Goal: Information Seeking & Learning: Learn about a topic

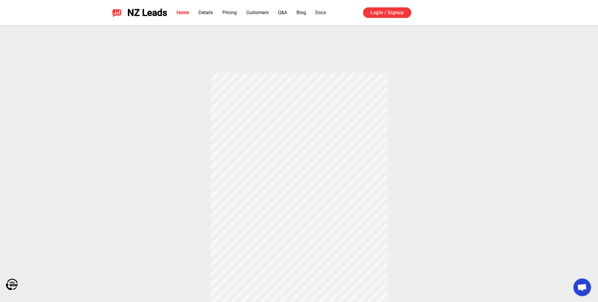
scroll to position [176, 0]
click at [230, 52] on div "How does Thumbtack and Yelp Auto Responder Works? When a customer messages your…" at bounding box center [299, 154] width 412 height 321
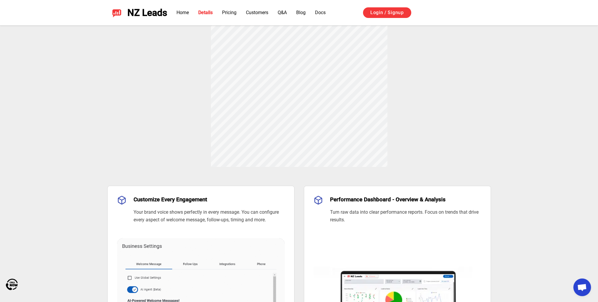
scroll to position [294, 0]
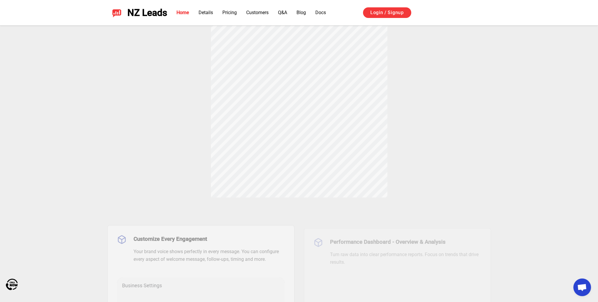
drag, startPoint x: 165, startPoint y: 151, endPoint x: 166, endPoint y: 148, distance: 3.0
click at [166, 151] on div "How does Thumbtack and Yelp Auto Responder Works? When a customer messages your…" at bounding box center [299, 36] width 412 height 321
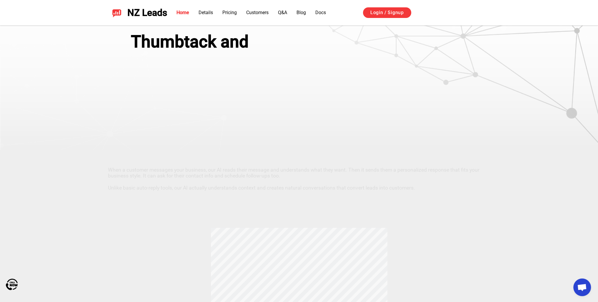
scroll to position [0, 0]
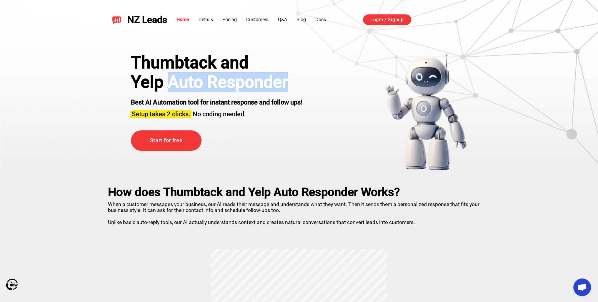
drag, startPoint x: 294, startPoint y: 80, endPoint x: 183, endPoint y: 76, distance: 110.9
click at [167, 84] on h1 "Yelp Auto Responder" at bounding box center [216, 81] width 171 height 19
copy h1 "Auto Responder"
click at [317, 78] on div "Thumbtack and Yelp Auto Responder Best AI Automation tool for instant response …" at bounding box center [299, 112] width 366 height 118
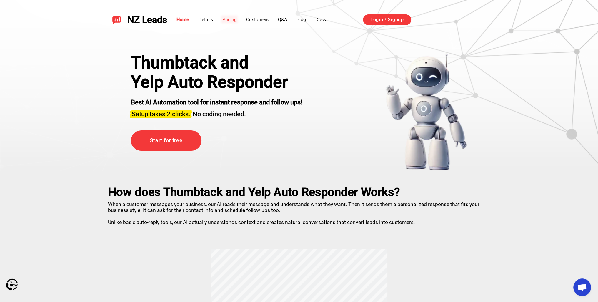
click at [229, 18] on link "Pricing" at bounding box center [229, 20] width 14 height 6
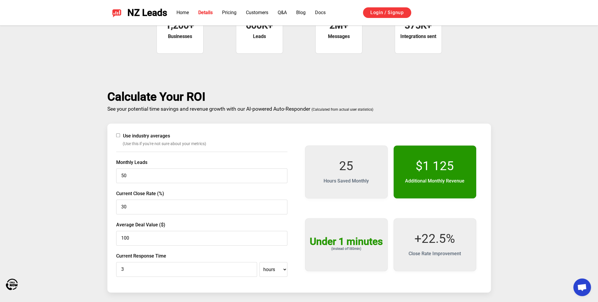
scroll to position [922, 0]
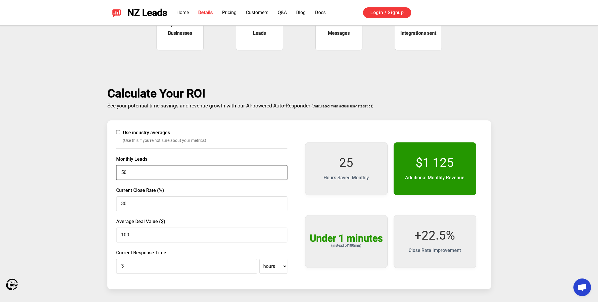
drag, startPoint x: 162, startPoint y: 172, endPoint x: 87, endPoint y: 172, distance: 75.0
click at [94, 171] on div "Calculate Your ROI See your potential time savings and revenue growth with our …" at bounding box center [299, 188] width 412 height 202
type input "100"
click at [364, 167] on div "50 Hours Saved Monthly" at bounding box center [346, 169] width 77 height 48
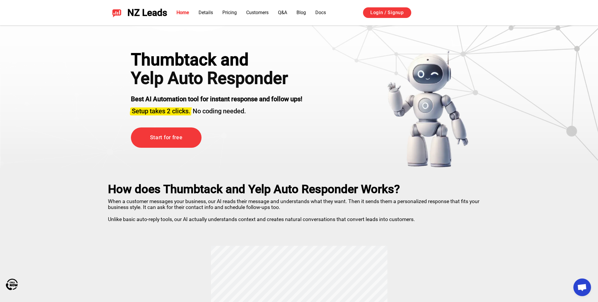
scroll to position [0, 0]
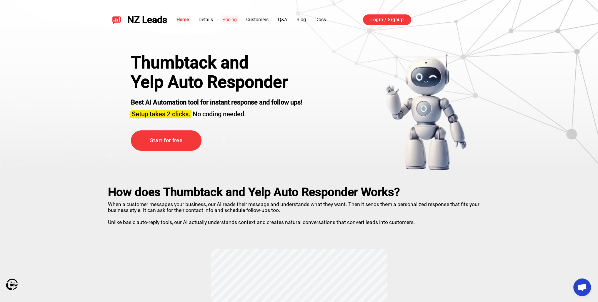
click at [231, 22] on link "Pricing" at bounding box center [229, 20] width 14 height 6
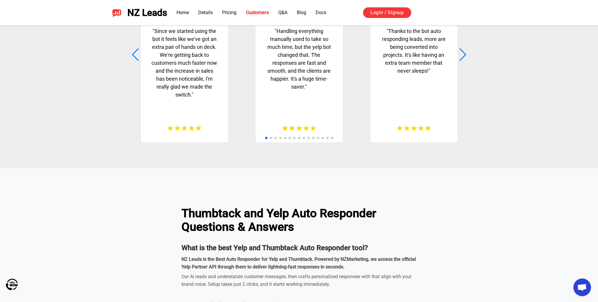
scroll to position [1628, 0]
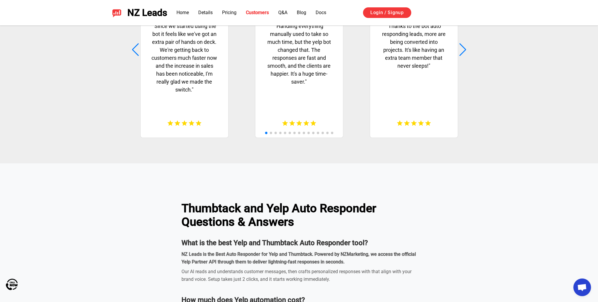
scroll to position [1567, 0]
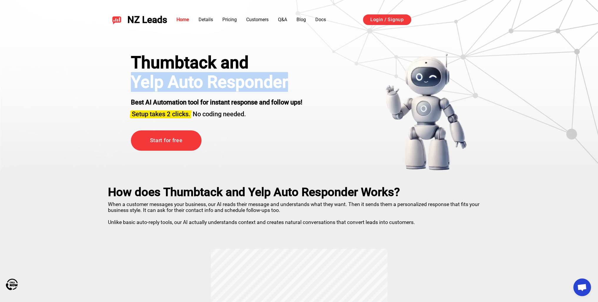
drag, startPoint x: 310, startPoint y: 86, endPoint x: 123, endPoint y: 80, distance: 187.1
click at [123, 80] on div "Thumbtack and Yelp Auto Responder Best AI Automation tool for instant response …" at bounding box center [299, 112] width 366 height 118
copy h1 "Yelp Auto Responder"
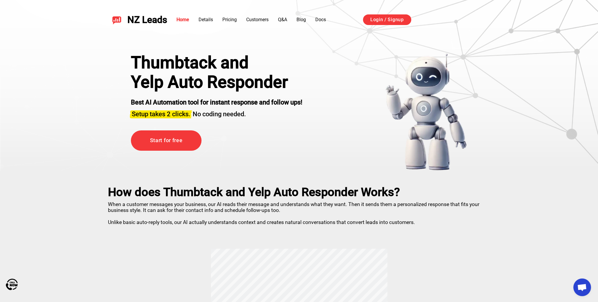
click at [274, 141] on div "Thumbtack and Yelp Auto Responder Best AI Automation tool for instant response …" at bounding box center [216, 112] width 171 height 118
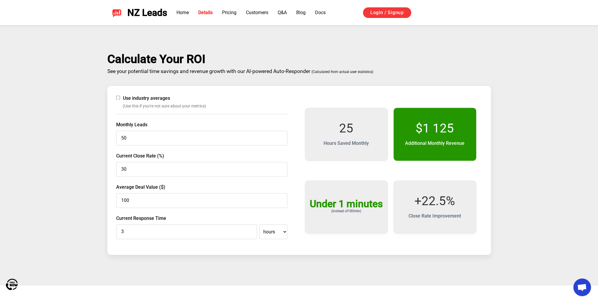
scroll to position [971, 0]
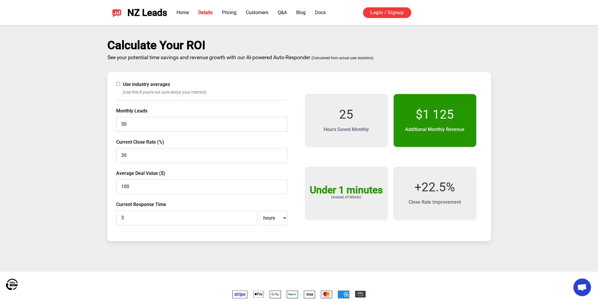
click at [285, 90] on span "(Use this if you're not sure about your metrics)" at bounding box center [205, 92] width 165 height 6
click at [239, 78] on div "Use industry averages (Use this if you're not sure about your metrics) Monthly …" at bounding box center [299, 156] width 384 height 169
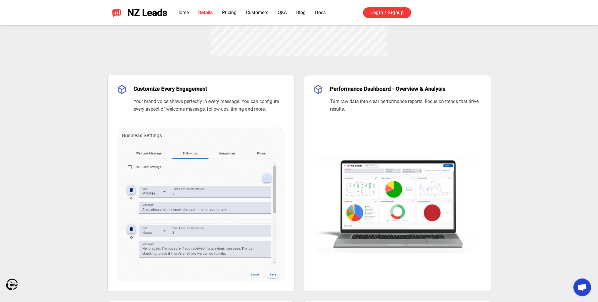
scroll to position [433, 0]
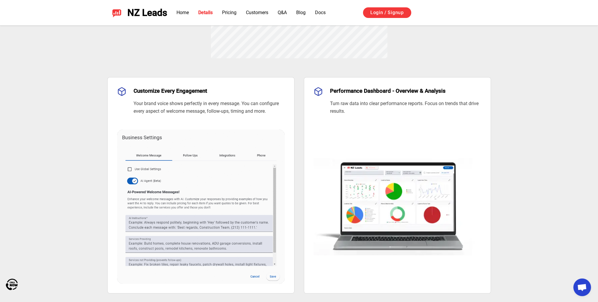
click at [533, 137] on div "Customize Every Engagement Your brand voice shows perfectly in every message. Y…" at bounding box center [299, 307] width 598 height 499
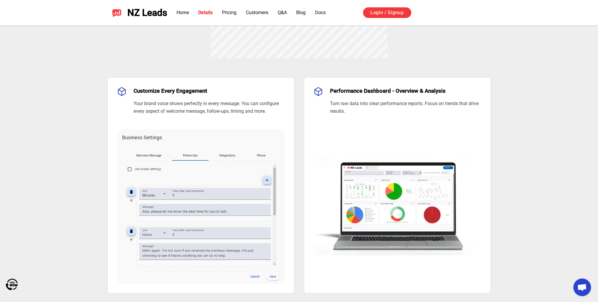
click at [529, 94] on div "Customize Every Engagement Your brand voice shows perfectly in every message. Y…" at bounding box center [299, 307] width 598 height 499
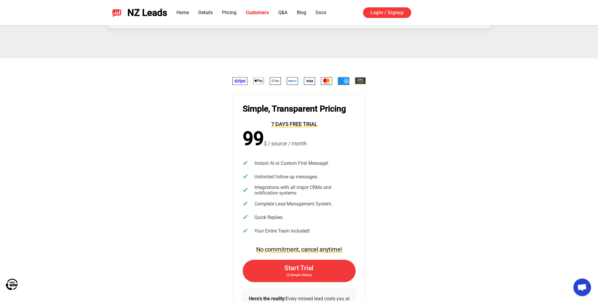
scroll to position [1169, 0]
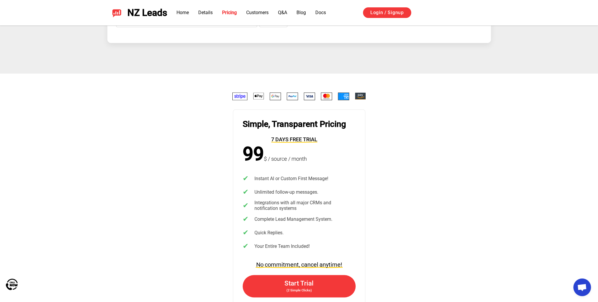
click at [401, 139] on div "Simple, Transparent Pricing 7 days free trial 99 $ / source / month ✔ Instant A…" at bounding box center [299, 223] width 412 height 263
click at [412, 160] on div "Simple, Transparent Pricing 7 days free trial 99 $ / source / month ✔ Instant A…" at bounding box center [299, 223] width 412 height 263
drag, startPoint x: 421, startPoint y: 132, endPoint x: 419, endPoint y: 121, distance: 10.8
click at [420, 131] on div "Simple, Transparent Pricing 7 days free trial 99 $ / source / month ✔ Instant A…" at bounding box center [299, 223] width 412 height 263
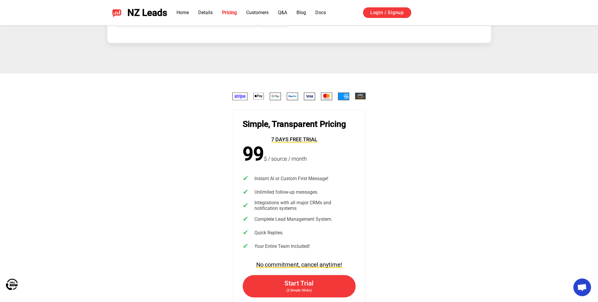
click at [428, 119] on div "Simple, Transparent Pricing 7 days free trial 99 $ / source / month ✔ Instant A…" at bounding box center [299, 223] width 412 height 263
click at [406, 183] on div "Simple, Transparent Pricing 7 days free trial 99 $ / source / month ✔ Instant A…" at bounding box center [299, 223] width 412 height 263
drag, startPoint x: 351, startPoint y: 96, endPoint x: 217, endPoint y: 95, distance: 134.4
click at [217, 95] on div at bounding box center [299, 96] width 186 height 8
click at [437, 117] on div "Simple, Transparent Pricing 7 days free trial 99 $ / source / month ✔ Instant A…" at bounding box center [299, 223] width 412 height 263
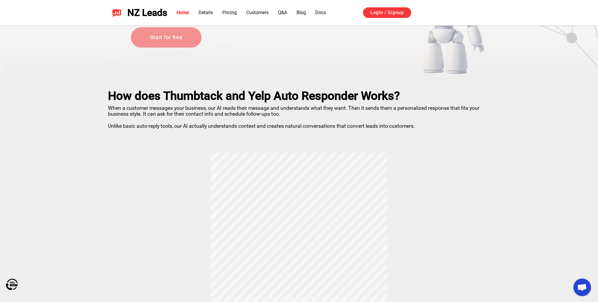
scroll to position [118, 0]
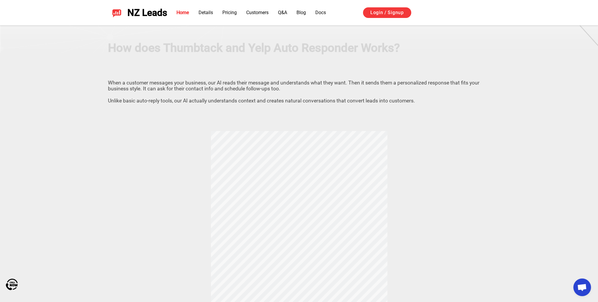
drag, startPoint x: 316, startPoint y: 159, endPoint x: 281, endPoint y: 160, distance: 35.3
click at [281, 160] on div "How does Thumbtack and Yelp Auto Responder Works? When a customer messages your…" at bounding box center [299, 213] width 412 height 321
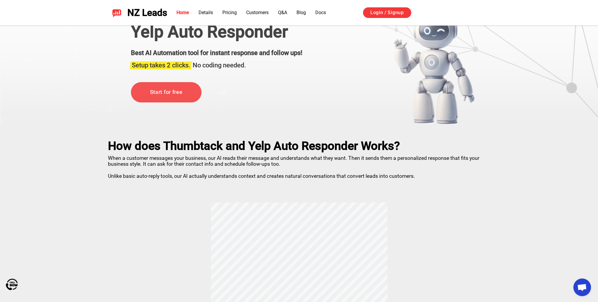
scroll to position [29, 0]
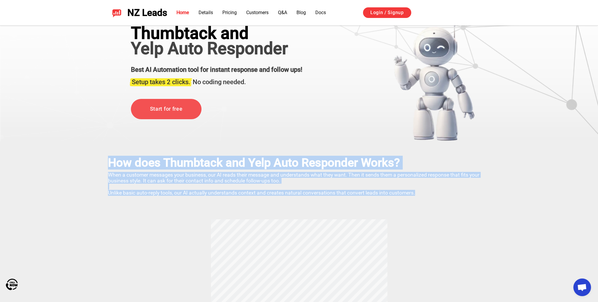
drag, startPoint x: 422, startPoint y: 191, endPoint x: 84, endPoint y: 155, distance: 340.4
click at [121, 161] on h2 "How does Thumbtack and Yelp Auto Responder Works?" at bounding box center [299, 163] width 382 height 14
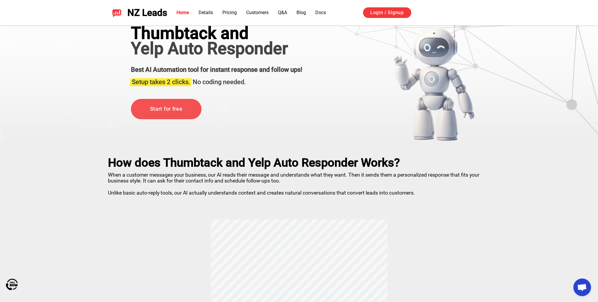
click at [122, 161] on h2 "How does Thumbtack and Yelp Auto Responder Works?" at bounding box center [299, 163] width 382 height 14
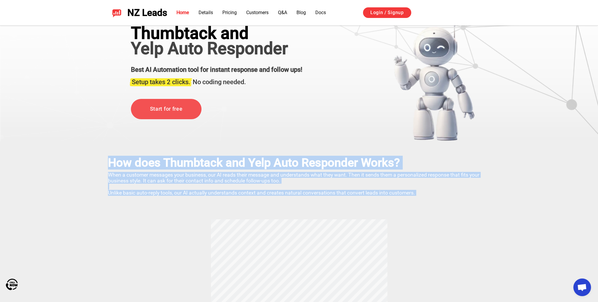
drag, startPoint x: 109, startPoint y: 160, endPoint x: 434, endPoint y: 196, distance: 327.3
click at [436, 198] on div "How does Thumbtack and Yelp Auto Responder Works? When a customer messages your…" at bounding box center [299, 301] width 412 height 321
click at [400, 181] on p "When a customer messages your business, our AI reads their message and understa…" at bounding box center [299, 182] width 382 height 26
click at [394, 183] on p "When a customer messages your business, our AI reads their message and understa…" at bounding box center [299, 182] width 382 height 26
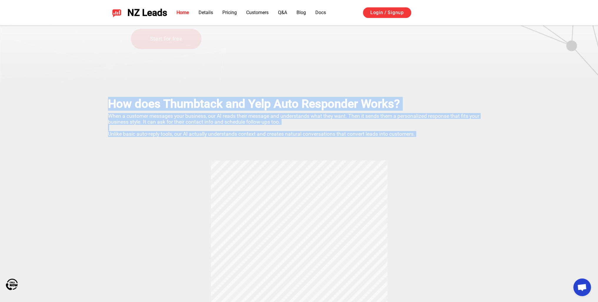
click at [162, 157] on div "How does Thumbtack and Yelp Auto Responder Works? When a customer messages your…" at bounding box center [299, 242] width 412 height 321
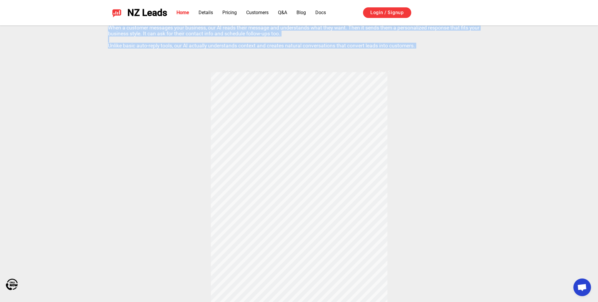
click at [158, 154] on div "How does Thumbtack and Yelp Auto Responder Works? When a customer messages your…" at bounding box center [299, 154] width 412 height 321
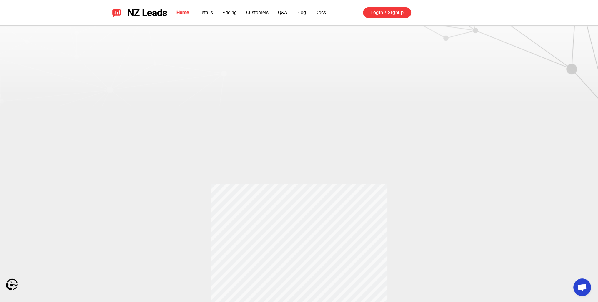
scroll to position [59, 0]
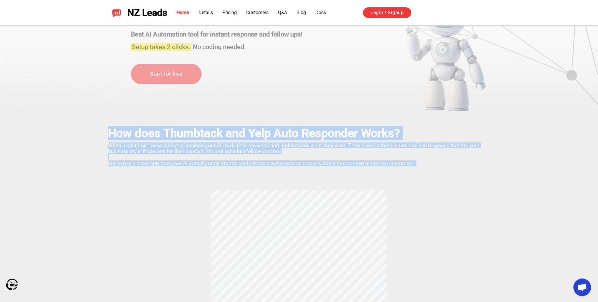
click at [136, 129] on h2 "How does Thumbtack and Yelp Auto Responder Works?" at bounding box center [299, 133] width 382 height 14
drag, startPoint x: 107, startPoint y: 130, endPoint x: 440, endPoint y: 164, distance: 334.7
click at [441, 164] on div "How does Thumbtack and Yelp Auto Responder Works? When a customer messages your…" at bounding box center [299, 272] width 412 height 321
click at [387, 159] on p "When a customer messages your business, our AI reads their message and understa…" at bounding box center [299, 153] width 382 height 26
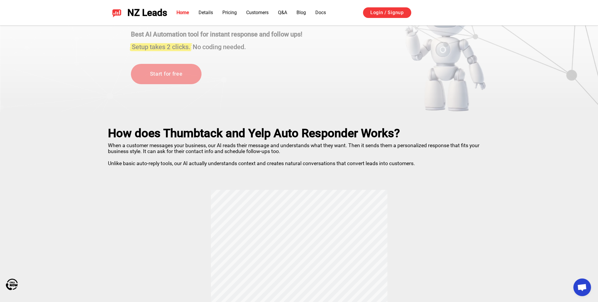
click at [404, 161] on p "When a customer messages your business, our AI reads their message and understa…" at bounding box center [299, 153] width 382 height 26
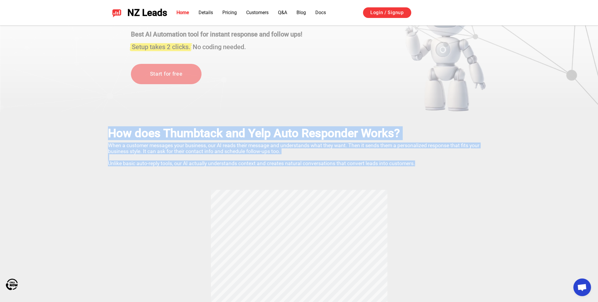
drag, startPoint x: 426, startPoint y: 164, endPoint x: 107, endPoint y: 140, distance: 320.3
click at [125, 141] on p "When a customer messages your business, our AI reads their message and understa…" at bounding box center [299, 153] width 382 height 26
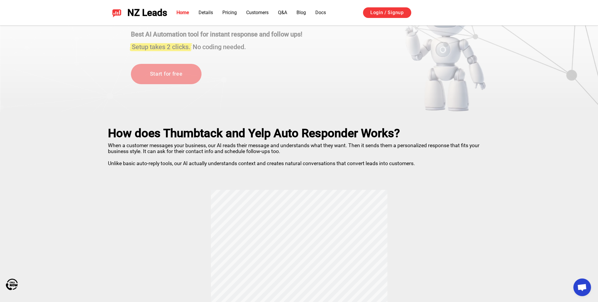
click at [109, 130] on h2 "How does Thumbtack and Yelp Auto Responder Works?" at bounding box center [299, 133] width 382 height 14
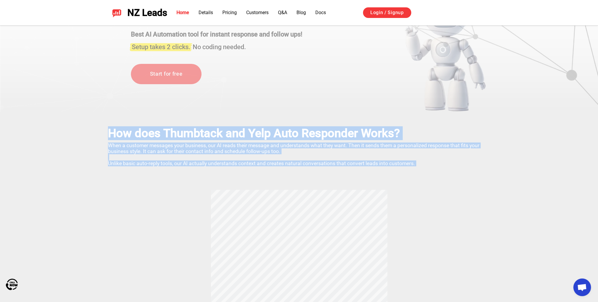
drag, startPoint x: 194, startPoint y: 130, endPoint x: 421, endPoint y: 167, distance: 230.6
click at [421, 167] on div "How does Thumbtack and Yelp Auto Responder Works? When a customer messages your…" at bounding box center [299, 272] width 412 height 321
click at [389, 154] on p "When a customer messages your business, our AI reads their message and understa…" at bounding box center [299, 153] width 382 height 26
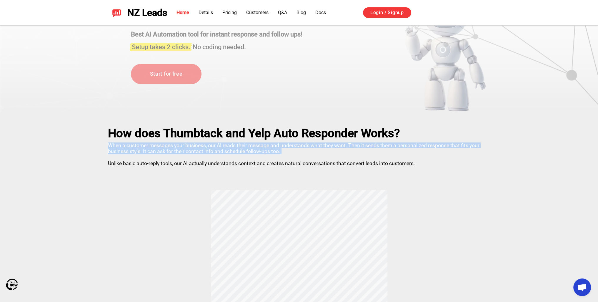
click at [389, 154] on p "When a customer messages your business, our AI reads their message and understa…" at bounding box center [299, 153] width 382 height 26
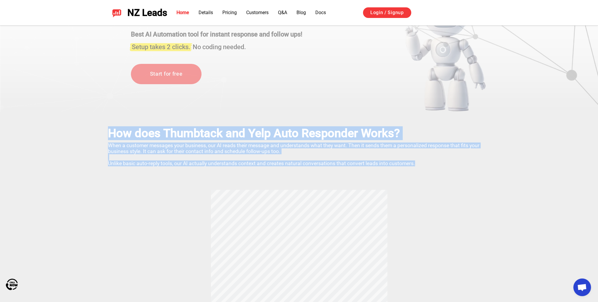
drag, startPoint x: 428, startPoint y: 165, endPoint x: 64, endPoint y: 139, distance: 365.3
click at [138, 140] on p "When a customer messages your business, our AI reads their message and understa…" at bounding box center [299, 153] width 382 height 26
drag, startPoint x: 103, startPoint y: 131, endPoint x: 417, endPoint y: 160, distance: 316.1
click at [417, 160] on div "How does Thumbtack and Yelp Auto Responder Works? When a customer messages your…" at bounding box center [299, 272] width 412 height 321
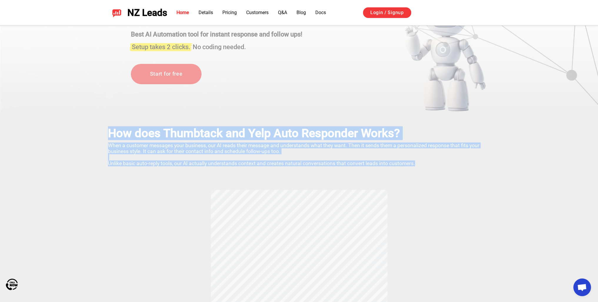
click at [426, 161] on p "When a customer messages your business, our AI reads their message and understa…" at bounding box center [299, 153] width 382 height 26
click at [401, 158] on p "When a customer messages your business, our AI reads their message and understa…" at bounding box center [299, 153] width 382 height 26
click at [407, 163] on p "When a customer messages your business, our AI reads their message and understa…" at bounding box center [299, 153] width 382 height 26
click at [419, 165] on p "When a customer messages your business, our AI reads their message and understa…" at bounding box center [299, 153] width 382 height 26
drag, startPoint x: 405, startPoint y: 162, endPoint x: 91, endPoint y: 133, distance: 315.1
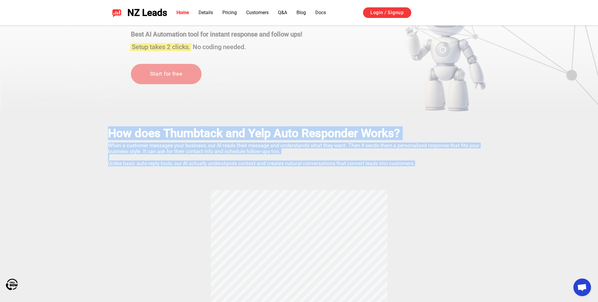
click at [146, 141] on p "When a customer messages your business, our AI reads their message and understa…" at bounding box center [299, 153] width 382 height 26
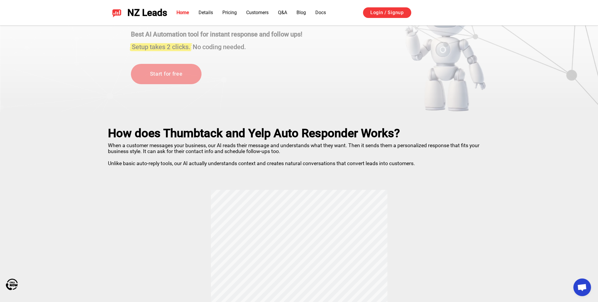
click at [110, 133] on h2 "How does Thumbtack and Yelp Auto Responder Works?" at bounding box center [299, 133] width 382 height 14
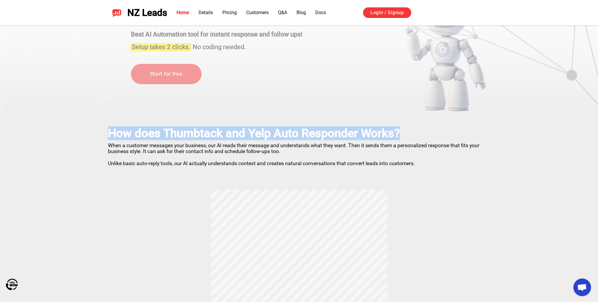
drag, startPoint x: 106, startPoint y: 133, endPoint x: 409, endPoint y: 133, distance: 302.4
click at [409, 133] on div "How does Thumbtack and Yelp Auto Responder Works? When a customer messages your…" at bounding box center [299, 272] width 412 height 321
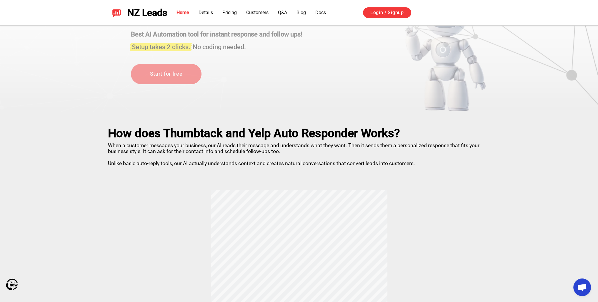
click at [404, 143] on p "When a customer messages your business, our AI reads their message and understa…" at bounding box center [299, 153] width 382 height 26
click at [222, 145] on p "When a customer messages your business, our AI reads their message and understa…" at bounding box center [299, 153] width 382 height 26
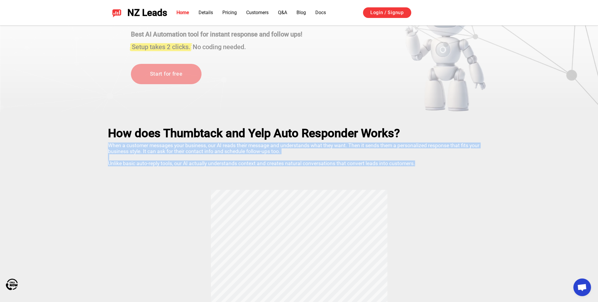
drag, startPoint x: 378, startPoint y: 157, endPoint x: 104, endPoint y: 144, distance: 274.7
click at [104, 144] on div "How does Thumbtack and Yelp Auto Responder Works? When a customer messages your…" at bounding box center [299, 272] width 412 height 321
click at [136, 149] on p "When a customer messages your business, our AI reads their message and understa…" at bounding box center [299, 153] width 382 height 26
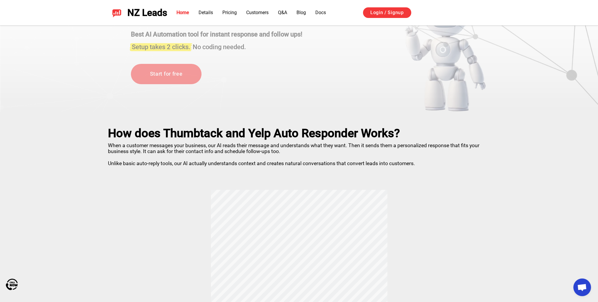
click at [112, 145] on p "When a customer messages your business, our AI reads their message and understa…" at bounding box center [299, 153] width 382 height 26
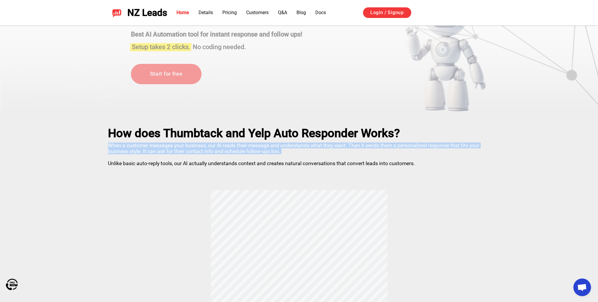
drag, startPoint x: 139, startPoint y: 141, endPoint x: 292, endPoint y: 155, distance: 154.1
click at [292, 155] on div "How does Thumbtack and Yelp Auto Responder Works? When a customer messages your…" at bounding box center [299, 272] width 412 height 321
click at [314, 156] on p "When a customer messages your business, our AI reads their message and understa…" at bounding box center [299, 153] width 382 height 26
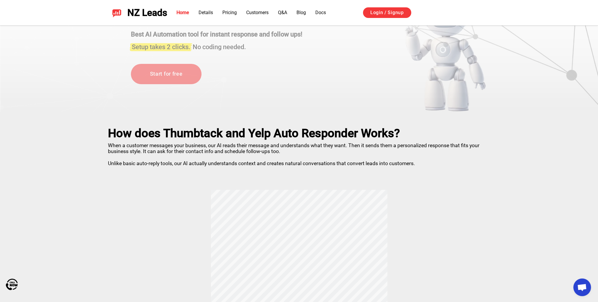
click at [384, 163] on p "When a customer messages your business, our AI reads their message and understa…" at bounding box center [299, 153] width 382 height 26
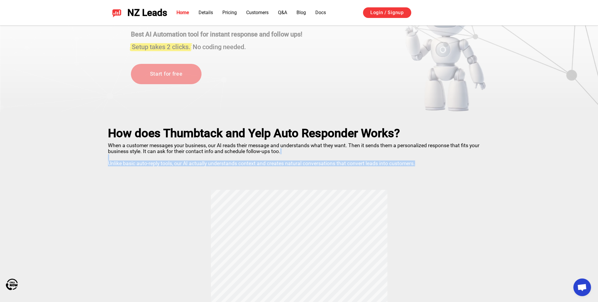
drag, startPoint x: 406, startPoint y: 160, endPoint x: 145, endPoint y: 161, distance: 261.2
click at [156, 159] on p "When a customer messages your business, our AI reads their message and understa…" at bounding box center [299, 153] width 382 height 26
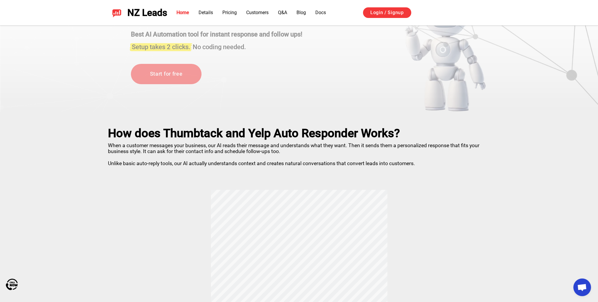
click at [202, 155] on p "When a customer messages your business, our AI reads their message and understa…" at bounding box center [299, 153] width 382 height 26
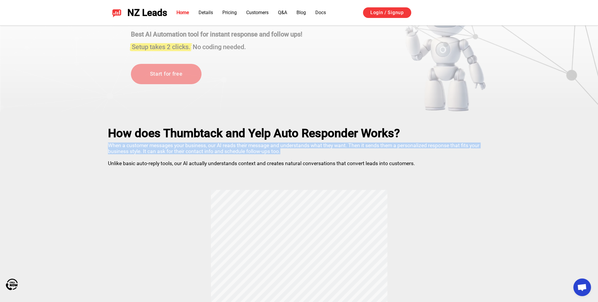
drag, startPoint x: 289, startPoint y: 153, endPoint x: 98, endPoint y: 148, distance: 191.5
click at [98, 148] on div "How does Thumbtack and Yelp Auto Responder Works? When a customer messages your…" at bounding box center [299, 272] width 412 height 321
click at [147, 150] on p "When a customer messages your business, our AI reads their message and understa…" at bounding box center [299, 153] width 382 height 26
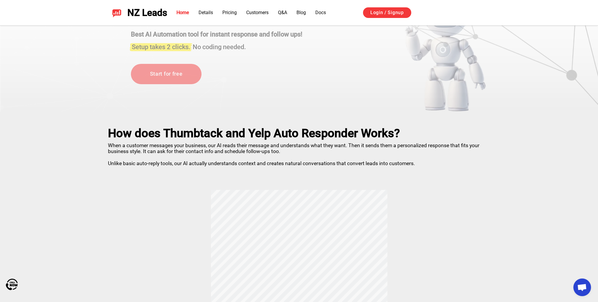
click at [111, 147] on p "When a customer messages your business, our AI reads their message and understa…" at bounding box center [299, 153] width 382 height 26
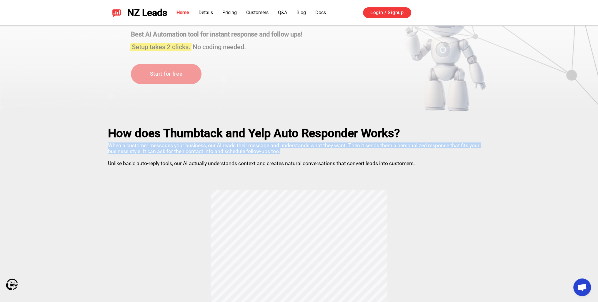
drag, startPoint x: 109, startPoint y: 145, endPoint x: 294, endPoint y: 149, distance: 185.0
click at [294, 149] on p "When a customer messages your business, our AI reads their message and understa…" at bounding box center [299, 153] width 382 height 26
click at [282, 151] on p "When a customer messages your business, our AI reads their message and understa…" at bounding box center [299, 153] width 382 height 26
drag, startPoint x: 285, startPoint y: 151, endPoint x: 161, endPoint y: 155, distance: 123.6
click at [102, 141] on div "How does Thumbtack and Yelp Auto Responder Works? When a customer messages your…" at bounding box center [299, 272] width 412 height 321
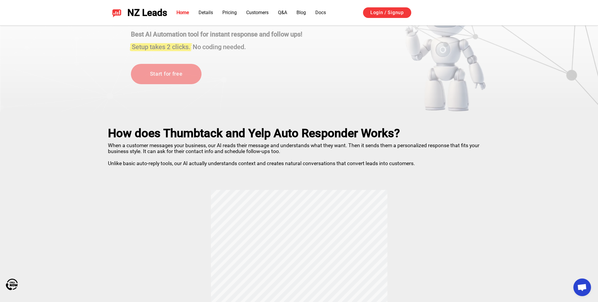
click at [161, 154] on p "When a customer messages your business, our AI reads their message and understa…" at bounding box center [299, 153] width 382 height 26
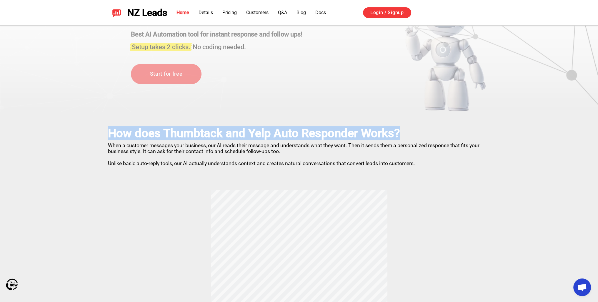
drag, startPoint x: 111, startPoint y: 132, endPoint x: 402, endPoint y: 134, distance: 291.8
click at [402, 134] on h2 "How does Thumbtack and Yelp Auto Responder Works?" at bounding box center [299, 133] width 382 height 14
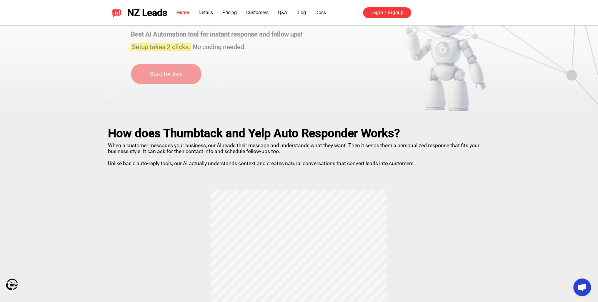
click at [385, 163] on p "When a customer messages your business, our AI reads their message and understa…" at bounding box center [299, 153] width 382 height 26
click at [391, 167] on div "How does Thumbtack and Yelp Auto Responder Works? When a customer messages your…" at bounding box center [299, 272] width 412 height 321
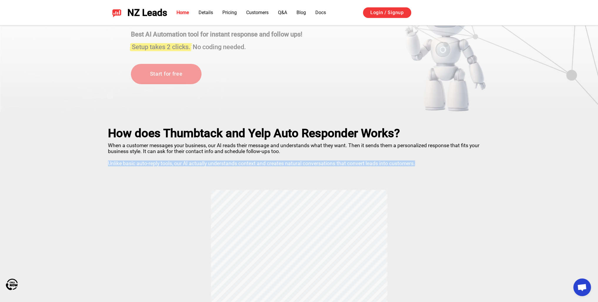
drag, startPoint x: 415, startPoint y: 163, endPoint x: 102, endPoint y: 161, distance: 312.9
click at [102, 161] on div "How does Thumbtack and Yelp Auto Responder Works? When a customer messages your…" at bounding box center [299, 272] width 412 height 321
click at [181, 166] on p "When a customer messages your business, our AI reads their message and understa…" at bounding box center [299, 153] width 382 height 26
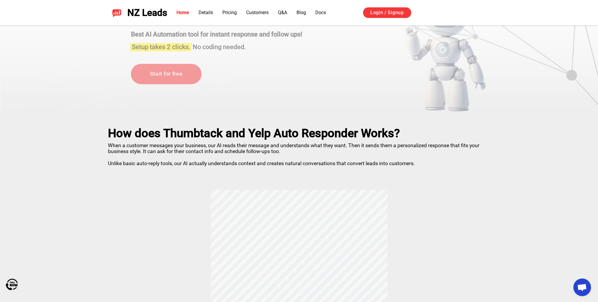
click at [107, 161] on div "How does Thumbtack and Yelp Auto Responder Works? When a customer messages your…" at bounding box center [299, 272] width 412 height 321
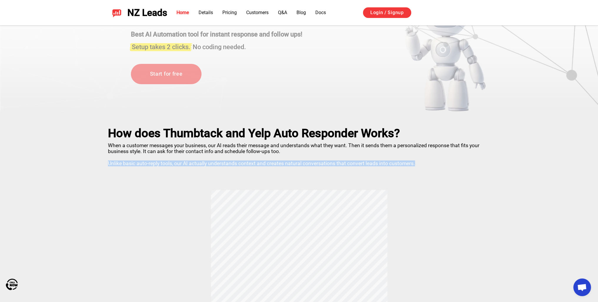
drag, startPoint x: 108, startPoint y: 162, endPoint x: 400, endPoint y: 166, distance: 291.8
click at [427, 165] on p "When a customer messages your business, our AI reads their message and understa…" at bounding box center [299, 153] width 382 height 26
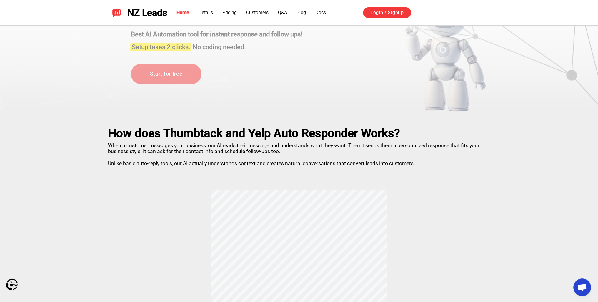
click at [215, 154] on p "When a customer messages your business, our AI reads their message and understa…" at bounding box center [299, 153] width 382 height 26
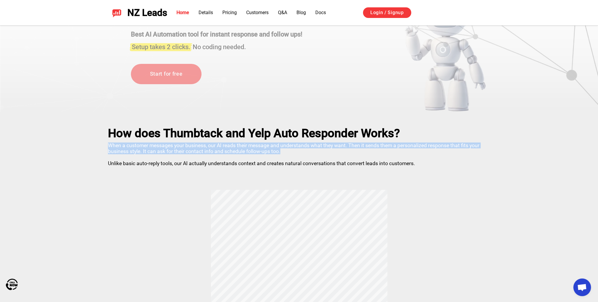
drag, startPoint x: 229, startPoint y: 151, endPoint x: 93, endPoint y: 141, distance: 136.5
click at [93, 141] on div "How does Thumbtack and Yelp Auto Responder Works? When a customer messages your…" at bounding box center [299, 272] width 412 height 321
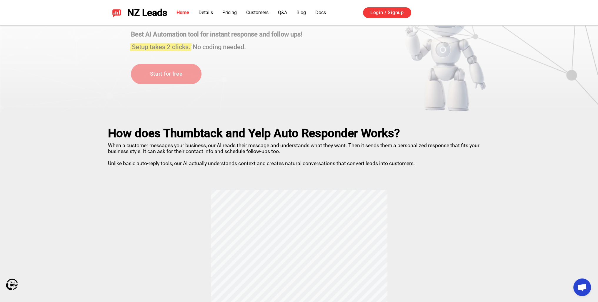
click at [121, 133] on h2 "How does Thumbtack and Yelp Auto Responder Works?" at bounding box center [299, 133] width 382 height 14
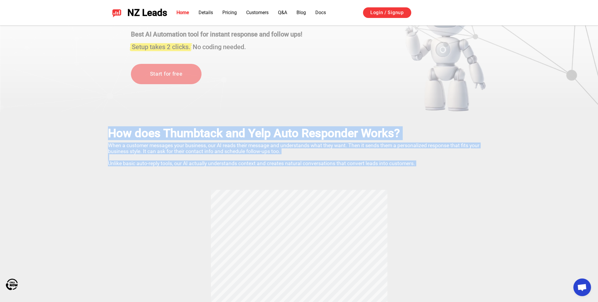
drag, startPoint x: 107, startPoint y: 131, endPoint x: 418, endPoint y: 169, distance: 313.2
click at [418, 169] on div "How does Thumbtack and Yelp Auto Responder Works? When a customer messages your…" at bounding box center [299, 272] width 412 height 321
click at [353, 157] on p "When a customer messages your business, our AI reads their message and understa…" at bounding box center [299, 153] width 382 height 26
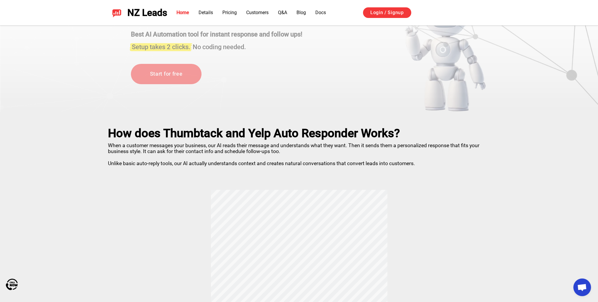
click at [314, 161] on p "When a customer messages your business, our AI reads their message and understa…" at bounding box center [299, 153] width 382 height 26
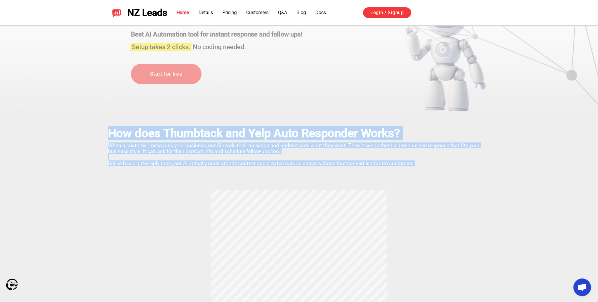
drag, startPoint x: 406, startPoint y: 160, endPoint x: 115, endPoint y: 129, distance: 292.2
click at [106, 126] on div "How does Thumbtack and Yelp Auto Responder Works? When a customer messages your…" at bounding box center [299, 272] width 412 height 321
click at [131, 129] on h2 "How does Thumbtack and Yelp Auto Responder Works?" at bounding box center [299, 133] width 382 height 14
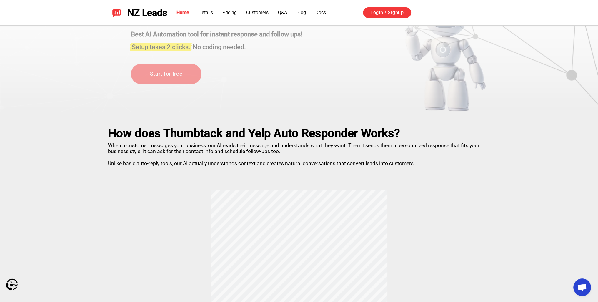
click at [131, 133] on h2 "How does Thumbtack and Yelp Auto Responder Works?" at bounding box center [299, 133] width 382 height 14
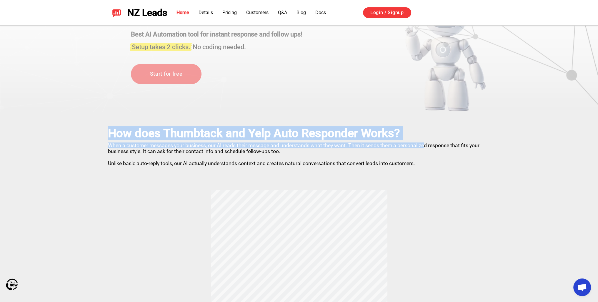
drag, startPoint x: 120, startPoint y: 132, endPoint x: 384, endPoint y: 130, distance: 264.1
click at [423, 141] on div "How does Thumbtack and Yelp Auto Responder Works? When a customer messages your…" at bounding box center [299, 272] width 412 height 321
click at [384, 130] on h2 "How does Thumbtack and Yelp Auto Responder Works?" at bounding box center [299, 133] width 382 height 14
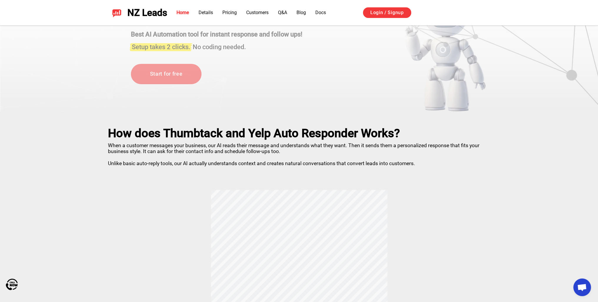
click at [397, 127] on h2 "How does Thumbtack and Yelp Auto Responder Works?" at bounding box center [299, 133] width 382 height 14
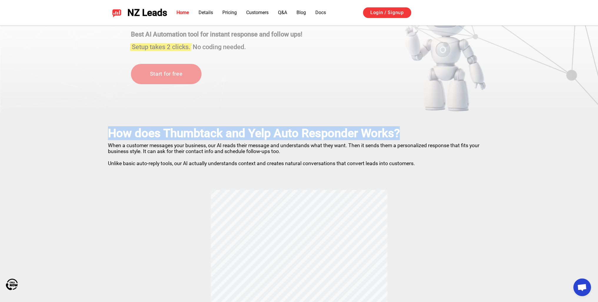
drag, startPoint x: 400, startPoint y: 130, endPoint x: 84, endPoint y: 123, distance: 316.0
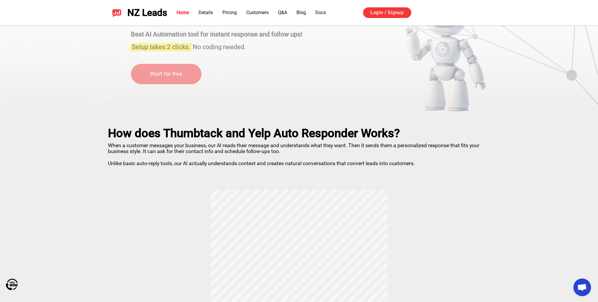
click at [168, 146] on p "When a customer messages your business, our AI reads their message and understa…" at bounding box center [299, 153] width 382 height 26
click at [224, 147] on p "When a customer messages your business, our AI reads their message and understa…" at bounding box center [299, 153] width 382 height 26
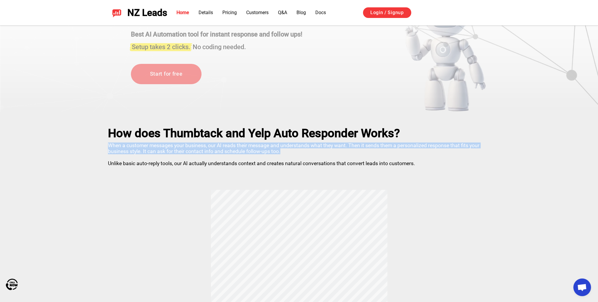
drag, startPoint x: 290, startPoint y: 152, endPoint x: 105, endPoint y: 141, distance: 185.7
click at [105, 140] on div "How does Thumbtack and Yelp Auto Responder Works? When a customer messages your…" at bounding box center [299, 272] width 412 height 321
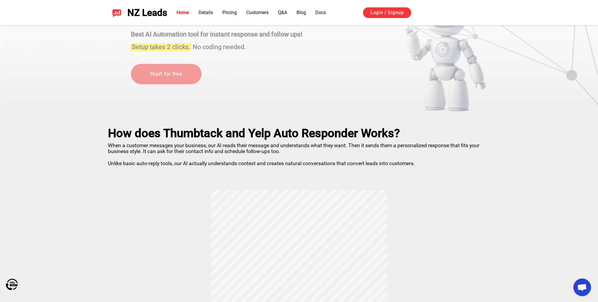
click at [173, 139] on h2 "How does Thumbtack and Yelp Auto Responder Works?" at bounding box center [299, 133] width 382 height 14
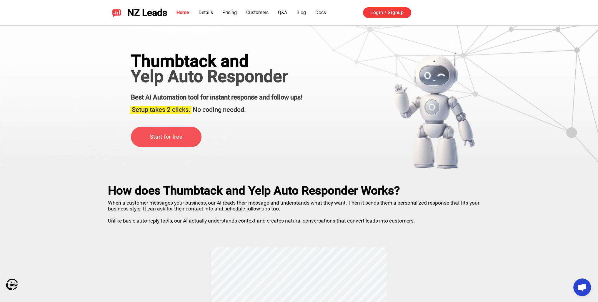
scroll to position [0, 0]
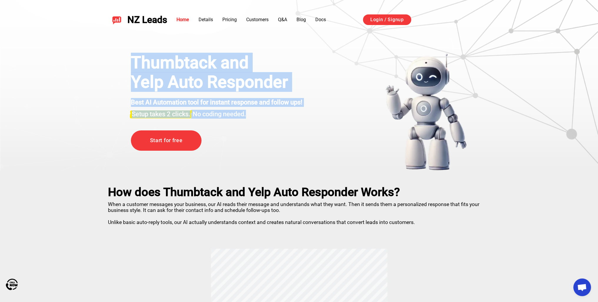
drag, startPoint x: 136, startPoint y: 60, endPoint x: 299, endPoint y: 108, distance: 170.0
click at [299, 108] on div "Thumbtack and Yelp Auto Responder Best AI Automation tool for instant response …" at bounding box center [299, 112] width 366 height 118
click at [291, 67] on div "Thumbtack and" at bounding box center [216, 62] width 171 height 19
click at [286, 86] on h1 "Yelp Auto Responder" at bounding box center [216, 81] width 171 height 19
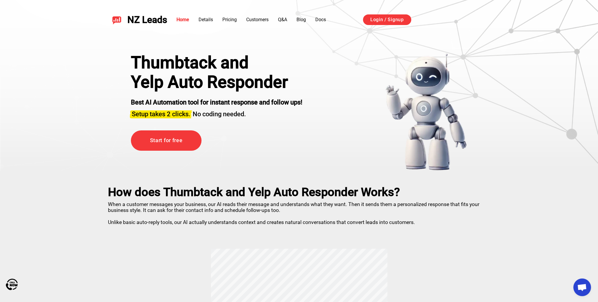
click at [221, 110] on h3 "Setup takes 2 clicks. No coding needed." at bounding box center [216, 113] width 171 height 12
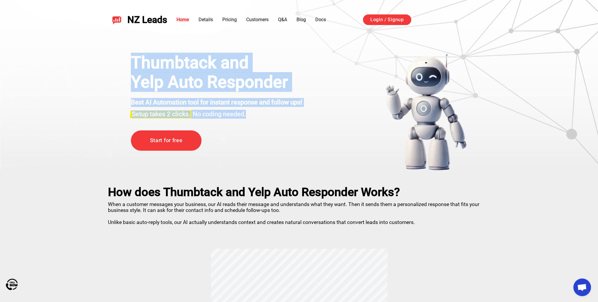
drag, startPoint x: 250, startPoint y: 115, endPoint x: 127, endPoint y: 56, distance: 136.3
click at [127, 56] on div "Thumbtack and Yelp Auto Responder Best AI Automation tool for instant response …" at bounding box center [299, 112] width 366 height 118
click at [163, 62] on div "Thumbtack and" at bounding box center [216, 62] width 171 height 19
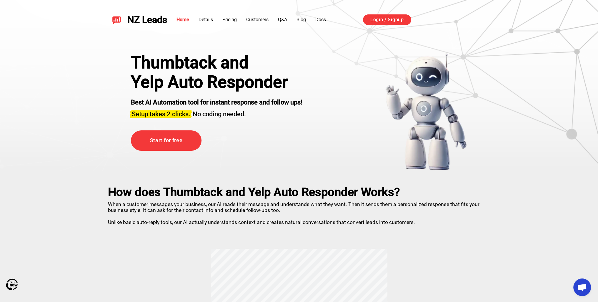
click at [168, 59] on div "Thumbtack and" at bounding box center [216, 62] width 171 height 19
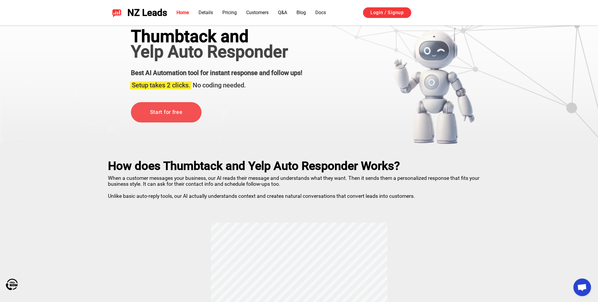
scroll to position [29, 0]
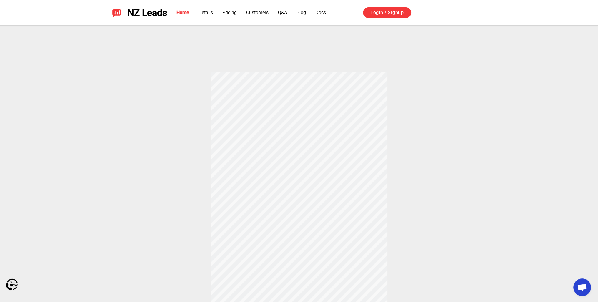
click at [299, 159] on div "How does Thumbtack and Yelp Auto Responder Works? When a customer messages your…" at bounding box center [299, 95] width 412 height 321
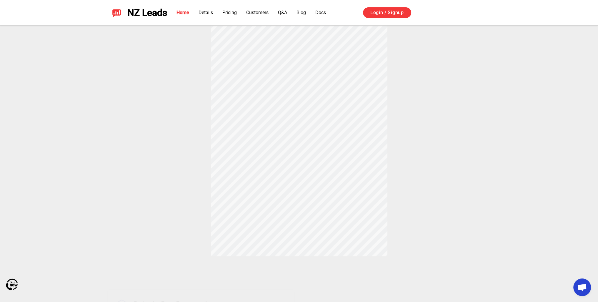
click at [335, 133] on div "How does Thumbtack and Yelp Auto Responder Works? When a customer messages your…" at bounding box center [299, 95] width 412 height 321
click at [324, 170] on div "How does Thumbtack and Yelp Auto Responder Works? When a customer messages your…" at bounding box center [299, 154] width 412 height 321
click at [327, 157] on div "How does Thumbtack and Yelp Auto Responder Works? When a customer messages your…" at bounding box center [299, 125] width 412 height 321
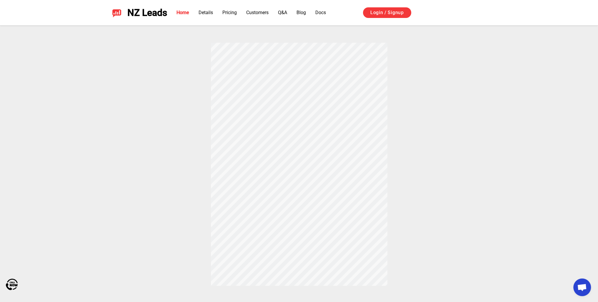
click at [327, 157] on div "How does Thumbtack and Yelp Auto Responder Works? When a customer messages your…" at bounding box center [299, 125] width 412 height 321
click at [380, 151] on div "How does Thumbtack and Yelp Auto Responder Works? When a customer messages your…" at bounding box center [299, 125] width 412 height 321
click at [435, 126] on div "How does Thumbtack and Yelp Auto Responder Works? When a customer messages your…" at bounding box center [299, 125] width 412 height 321
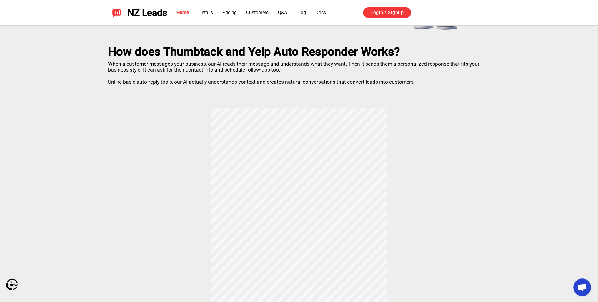
scroll to position [0, 0]
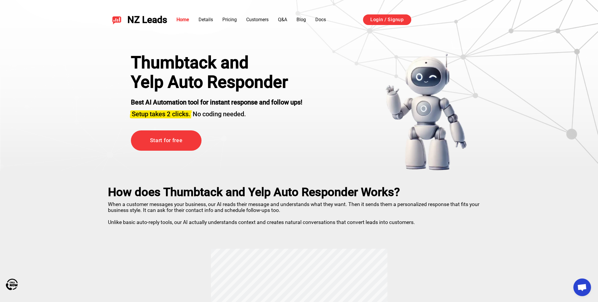
click at [190, 92] on div "Best AI Automation tool for instant response and follow ups! Setup takes 2 clic…" at bounding box center [216, 104] width 171 height 27
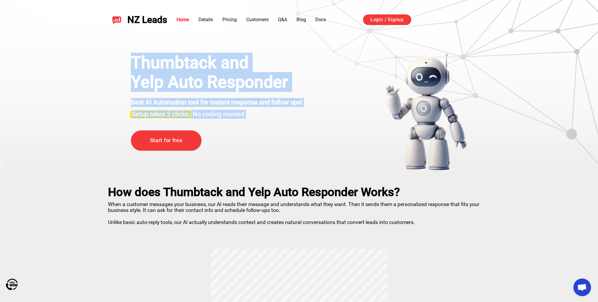
drag, startPoint x: 132, startPoint y: 59, endPoint x: 334, endPoint y: 125, distance: 212.5
click at [334, 125] on div "Thumbtack and Yelp Auto Responder Best AI Automation tool for instant response …" at bounding box center [299, 112] width 366 height 118
click at [246, 83] on h1 "Yelp Auto Responder" at bounding box center [216, 81] width 171 height 19
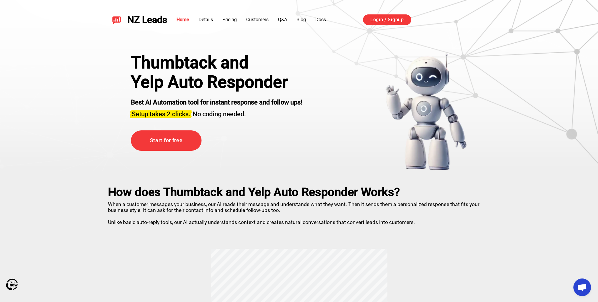
click at [193, 83] on h1 "Yelp Auto Responder" at bounding box center [216, 81] width 171 height 19
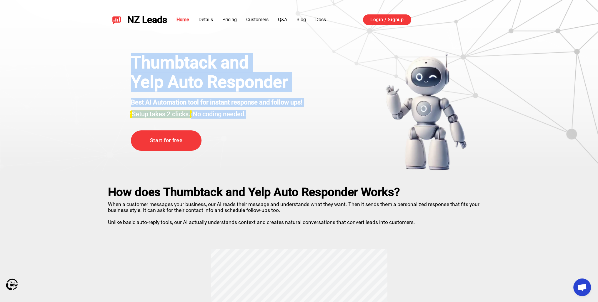
drag, startPoint x: 154, startPoint y: 63, endPoint x: 304, endPoint y: 121, distance: 160.7
click at [304, 121] on div "Thumbtack and Yelp Auto Responder Best AI Automation tool for instant response …" at bounding box center [299, 112] width 366 height 118
click at [212, 88] on h1 "Yelp Auto Responder" at bounding box center [216, 81] width 171 height 19
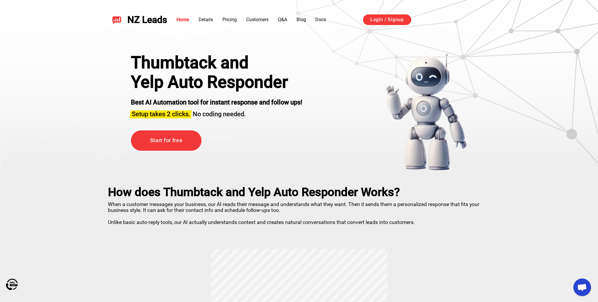
click at [146, 104] on strong "Best AI Automation tool for instant response and follow ups!" at bounding box center [216, 102] width 171 height 7
drag, startPoint x: 124, startPoint y: 114, endPoint x: 273, endPoint y: 114, distance: 148.5
click at [271, 114] on div "Thumbtack and Yelp Auto Responder Best AI Automation tool for instant response …" at bounding box center [299, 112] width 366 height 118
click at [269, 114] on h3 "Setup takes 2 clicks. No coding needed." at bounding box center [216, 113] width 171 height 12
click at [214, 116] on h3 "Setup takes 2 clicks. No coding needed." at bounding box center [216, 113] width 171 height 12
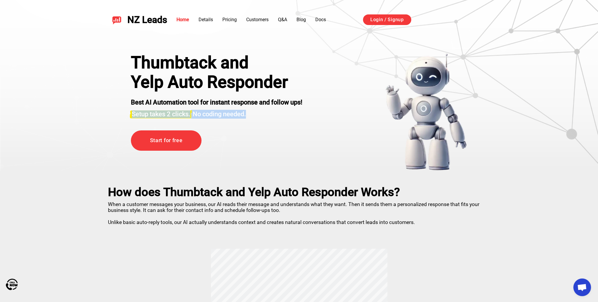
click at [198, 113] on h3 "Setup takes 2 clicks. No coding needed." at bounding box center [216, 113] width 171 height 12
drag, startPoint x: 215, startPoint y: 111, endPoint x: 264, endPoint y: 114, distance: 49.2
click at [263, 113] on h3 "Setup takes 2 clicks. No coding needed." at bounding box center [216, 113] width 171 height 12
drag, startPoint x: 267, startPoint y: 125, endPoint x: 249, endPoint y: 114, distance: 21.1
click at [267, 125] on div "Thumbtack and Yelp Auto Responder Best AI Automation tool for instant response …" at bounding box center [216, 112] width 171 height 118
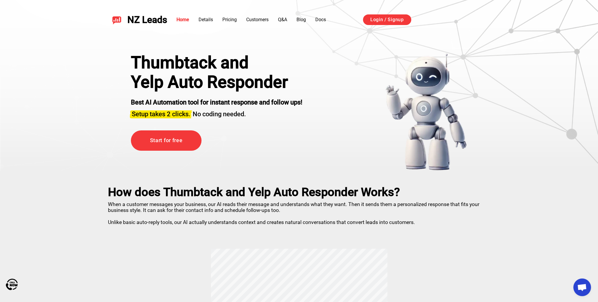
click at [232, 106] on h2 "Best AI Automation tool for instant response and follow ups!" at bounding box center [216, 102] width 171 height 9
drag, startPoint x: 252, startPoint y: 114, endPoint x: 196, endPoint y: 112, distance: 56.5
click at [196, 112] on h3 "Setup takes 2 clicks. No coding needed." at bounding box center [216, 113] width 171 height 12
click at [218, 122] on div "Thumbtack and Yelp Auto Responder Best AI Automation tool for instant response …" at bounding box center [216, 112] width 171 height 118
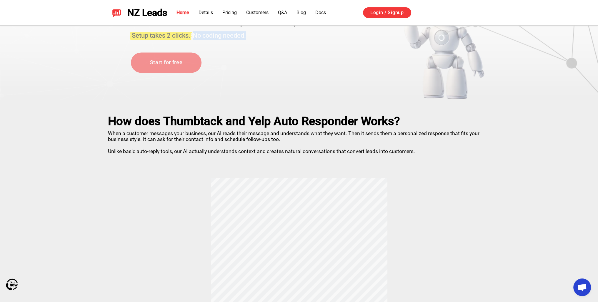
scroll to position [88, 0]
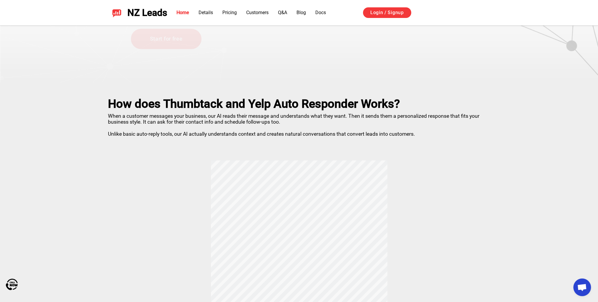
click at [195, 114] on p "When a customer messages your business, our AI reads their message and understa…" at bounding box center [299, 124] width 382 height 26
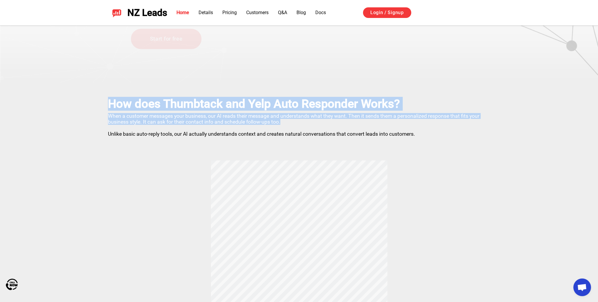
drag, startPoint x: 107, startPoint y: 102, endPoint x: 294, endPoint y: 120, distance: 187.9
click at [294, 120] on div "How does Thumbtack and Yelp Auto Responder Works? When a customer messages your…" at bounding box center [299, 242] width 412 height 321
click at [257, 118] on p "When a customer messages your business, our AI reads their message and understa…" at bounding box center [299, 124] width 382 height 26
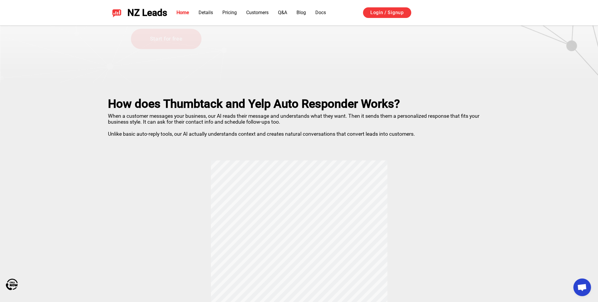
drag, startPoint x: 259, startPoint y: 99, endPoint x: 252, endPoint y: 104, distance: 8.8
click at [259, 99] on h2 "How does Thumbtack and Yelp Auto Responder Works?" at bounding box center [299, 104] width 382 height 14
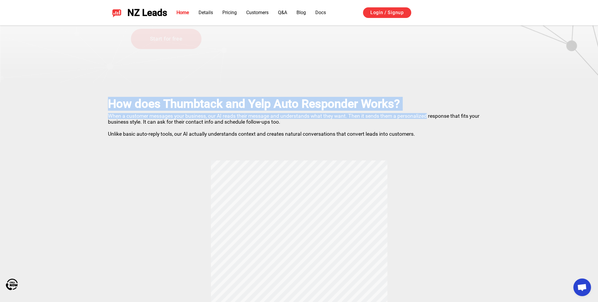
drag, startPoint x: 108, startPoint y: 98, endPoint x: 427, endPoint y: 115, distance: 319.5
click at [427, 115] on div "How does Thumbtack and Yelp Auto Responder Works? When a customer messages your…" at bounding box center [299, 242] width 412 height 321
click at [339, 112] on p "When a customer messages your business, our AI reads their message and understa…" at bounding box center [299, 124] width 382 height 26
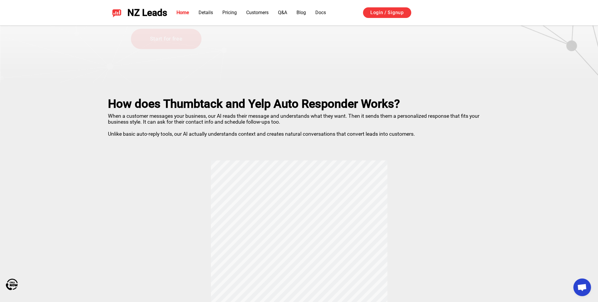
click at [347, 128] on p "When a customer messages your business, our AI reads their message and understa…" at bounding box center [299, 124] width 382 height 26
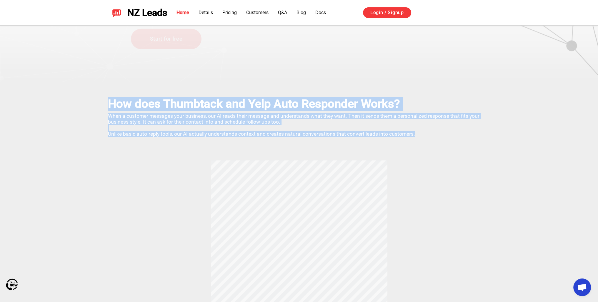
drag, startPoint x: 416, startPoint y: 132, endPoint x: 105, endPoint y: 100, distance: 313.2
click at [105, 100] on div "How does Thumbtack and Yelp Auto Responder Works? When a customer messages your…" at bounding box center [299, 242] width 412 height 321
click at [114, 104] on h2 "How does Thumbtack and Yelp Auto Responder Works?" at bounding box center [299, 104] width 382 height 14
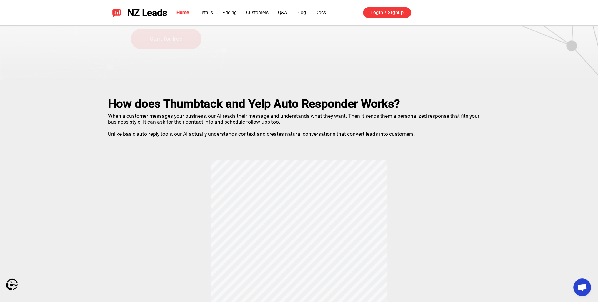
click at [106, 101] on div "How does Thumbtack and Yelp Auto Responder Works? When a customer messages your…" at bounding box center [299, 242] width 412 height 321
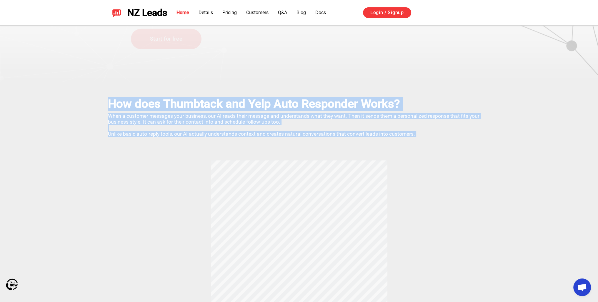
drag, startPoint x: 107, startPoint y: 101, endPoint x: 444, endPoint y: 139, distance: 339.5
click at [444, 139] on div "How does Thumbtack and Yelp Auto Responder Works? When a customer messages your…" at bounding box center [299, 242] width 412 height 321
click at [391, 126] on p "When a customer messages your business, our AI reads their message and understa…" at bounding box center [299, 124] width 382 height 26
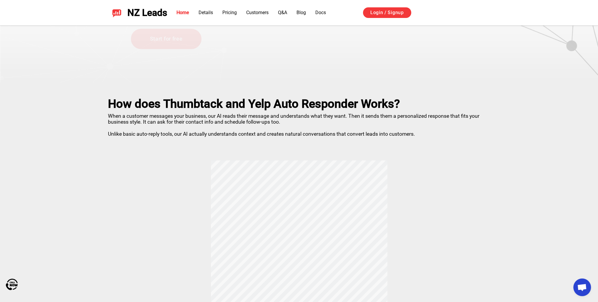
click at [395, 128] on p "When a customer messages your business, our AI reads their message and understa…" at bounding box center [299, 124] width 382 height 26
drag, startPoint x: 316, startPoint y: 190, endPoint x: 283, endPoint y: 185, distance: 33.7
click at [283, 185] on div "How does Thumbtack and Yelp Auto Responder Works? When a customer messages your…" at bounding box center [299, 242] width 412 height 321
click at [304, 141] on div "How does Thumbtack and Yelp Auto Responder Works? When a customer messages your…" at bounding box center [299, 242] width 412 height 321
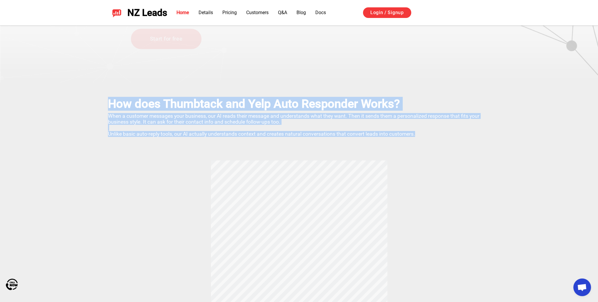
drag, startPoint x: 423, startPoint y: 136, endPoint x: 86, endPoint y: 92, distance: 339.9
click at [183, 94] on div "How does Thumbtack and Yelp Auto Responder Works? When a customer messages your…" at bounding box center [299, 242] width 412 height 321
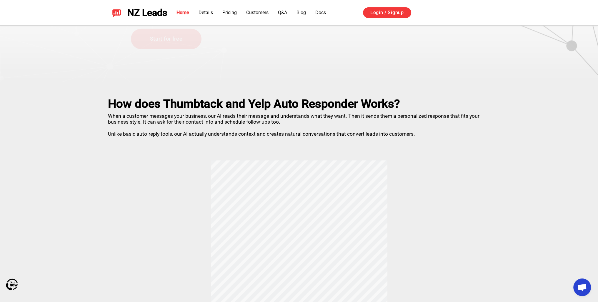
click at [182, 94] on div "How does Thumbtack and Yelp Auto Responder Works? When a customer messages your…" at bounding box center [299, 242] width 412 height 321
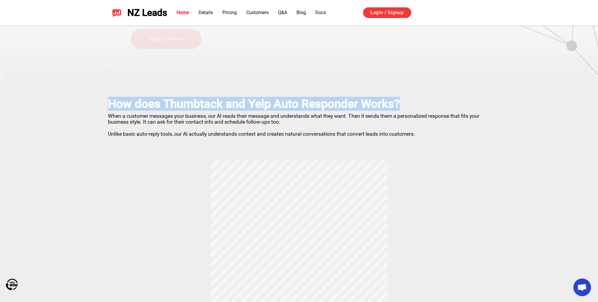
drag, startPoint x: 110, startPoint y: 101, endPoint x: 416, endPoint y: 103, distance: 305.9
click at [416, 103] on h2 "How does Thumbtack and Yelp Auto Responder Works?" at bounding box center [299, 104] width 382 height 14
click at [373, 105] on h2 "How does Thumbtack and Yelp Auto Responder Works?" at bounding box center [299, 104] width 382 height 14
click at [383, 109] on h2 "How does Thumbtack and Yelp Auto Responder Works?" at bounding box center [299, 104] width 382 height 14
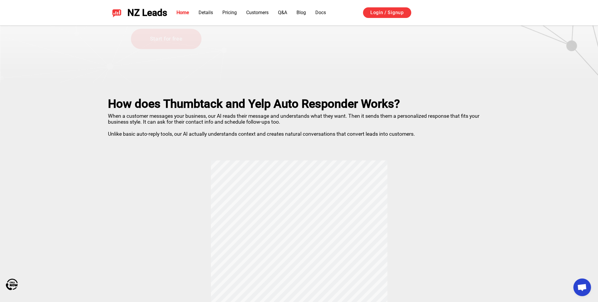
click at [400, 102] on h2 "How does Thumbtack and Yelp Auto Responder Works?" at bounding box center [299, 104] width 382 height 14
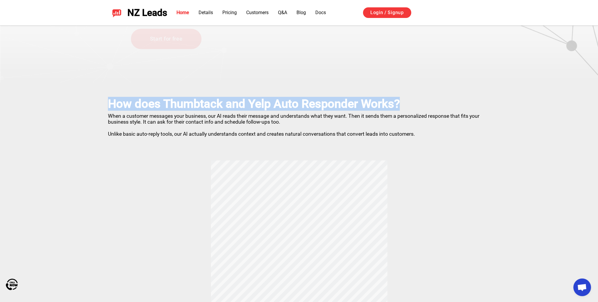
drag, startPoint x: 371, startPoint y: 102, endPoint x: 98, endPoint y: 101, distance: 273.2
click at [94, 97] on div "How does Thumbtack and Yelp Auto Responder Works? When a customer messages your…" at bounding box center [299, 242] width 412 height 321
click at [131, 101] on h2 "How does Thumbtack and Yelp Auto Responder Works?" at bounding box center [299, 104] width 382 height 14
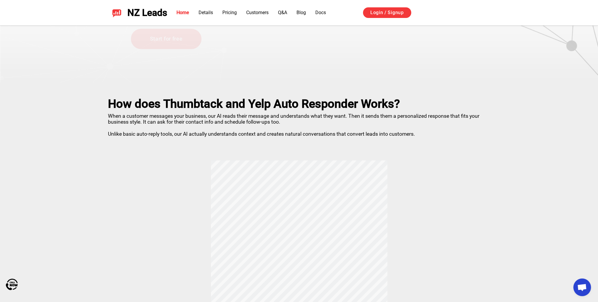
click at [141, 124] on p "When a customer messages your business, our AI reads their message and understa…" at bounding box center [299, 124] width 382 height 26
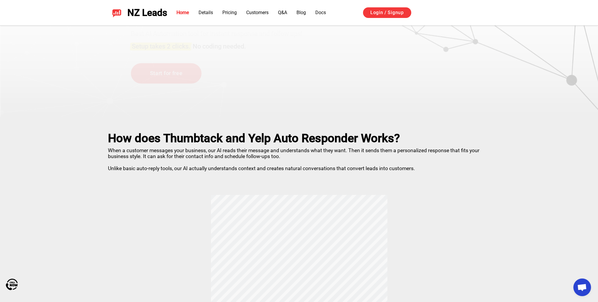
scroll to position [0, 0]
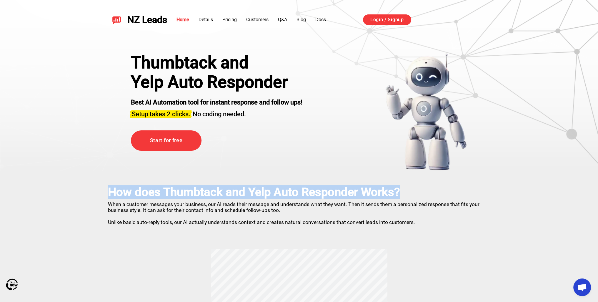
drag, startPoint x: 100, startPoint y: 191, endPoint x: 409, endPoint y: 193, distance: 309.1
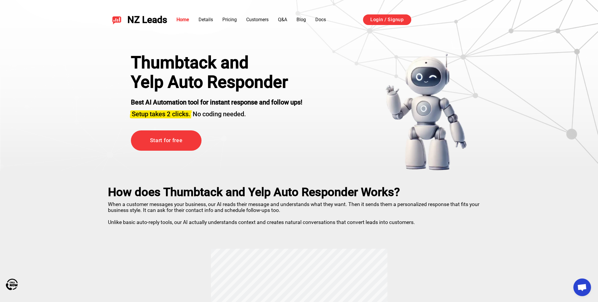
click at [389, 199] on p "When a customer messages your business, our AI reads their message and understa…" at bounding box center [299, 212] width 382 height 26
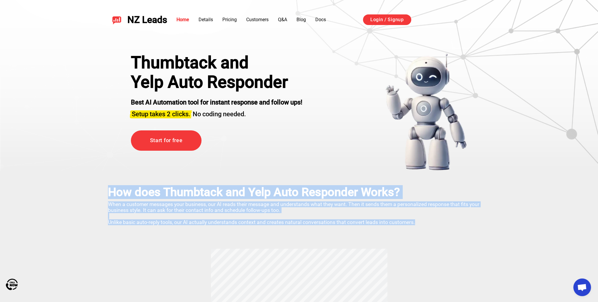
drag, startPoint x: 399, startPoint y: 216, endPoint x: 84, endPoint y: 187, distance: 316.0
click at [154, 188] on h2 "How does Thumbtack and Yelp Auto Responder Works?" at bounding box center [299, 192] width 382 height 14
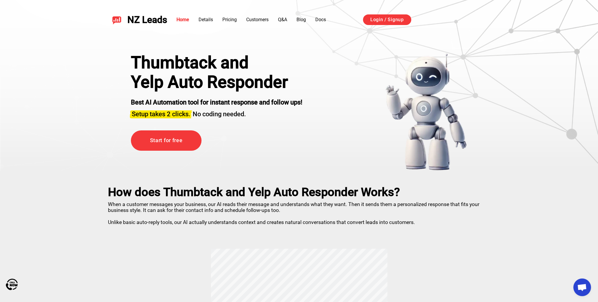
click at [119, 189] on h2 "How does Thumbtack and Yelp Auto Responder Works?" at bounding box center [299, 192] width 382 height 14
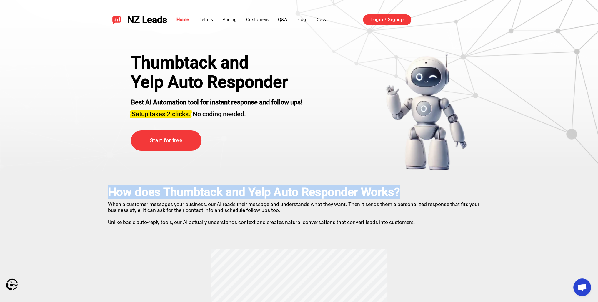
drag, startPoint x: 109, startPoint y: 191, endPoint x: 425, endPoint y: 191, distance: 315.6
click at [425, 191] on h2 "How does Thumbtack and Yelp Auto Responder Works?" at bounding box center [299, 192] width 382 height 14
click at [369, 196] on h2 "How does Thumbtack and Yelp Auto Responder Works?" at bounding box center [299, 192] width 382 height 14
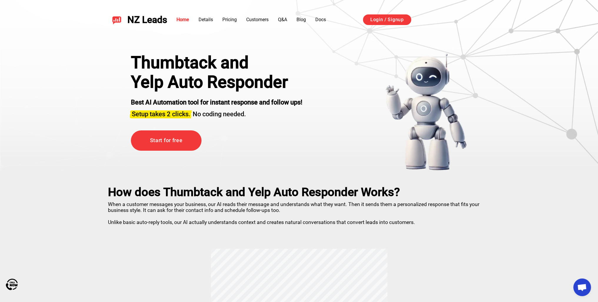
click at [407, 214] on p "When a customer messages your business, our AI reads their message and understa…" at bounding box center [299, 212] width 382 height 26
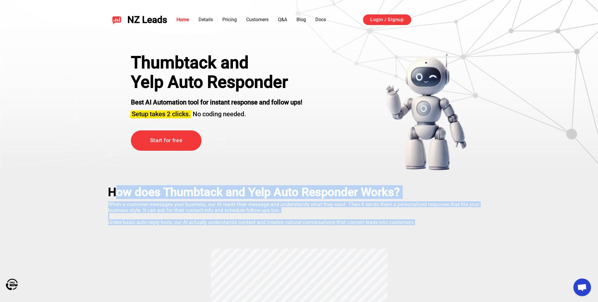
drag, startPoint x: 416, startPoint y: 220, endPoint x: 114, endPoint y: 198, distance: 302.6
click at [123, 194] on h2 "How does Thumbtack and Yelp Auto Responder Works?" at bounding box center [299, 192] width 382 height 14
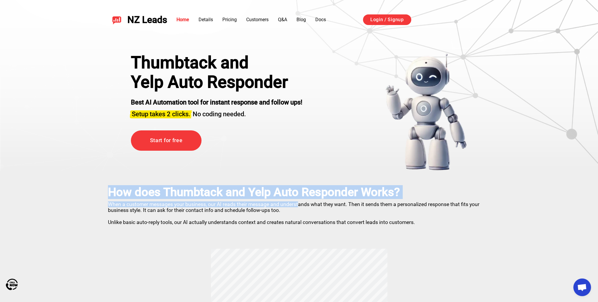
drag, startPoint x: 110, startPoint y: 188, endPoint x: 299, endPoint y: 204, distance: 190.3
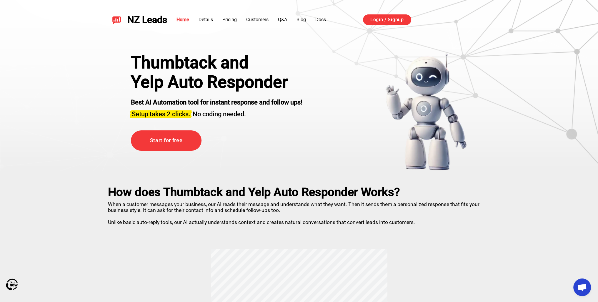
click at [325, 204] on p "When a customer messages your business, our AI reads their message and understa…" at bounding box center [299, 212] width 382 height 26
click at [269, 209] on p "When a customer messages your business, our AI reads their message and understa…" at bounding box center [299, 212] width 382 height 26
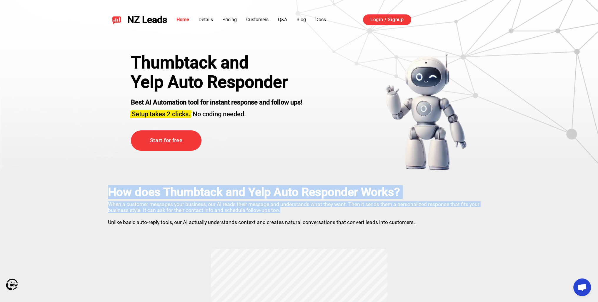
drag, startPoint x: 294, startPoint y: 212, endPoint x: 96, endPoint y: 197, distance: 198.5
click at [153, 192] on h2 "How does Thumbtack and Yelp Auto Responder Works?" at bounding box center [299, 192] width 382 height 14
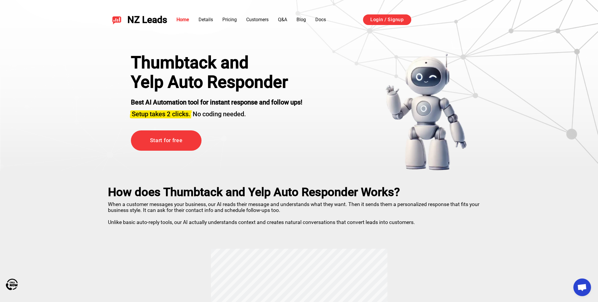
click at [121, 191] on h2 "How does Thumbtack and Yelp Auto Responder Works?" at bounding box center [299, 192] width 382 height 14
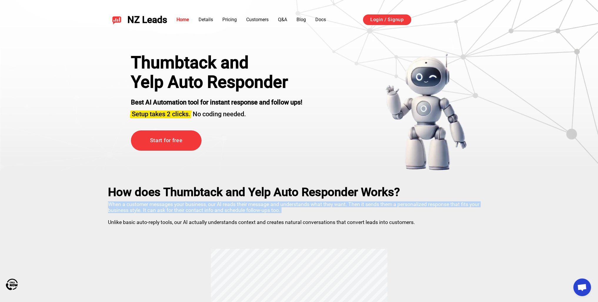
drag, startPoint x: 106, startPoint y: 201, endPoint x: 322, endPoint y: 214, distance: 216.6
click at [255, 209] on p "When a customer messages your business, our AI reads their message and understa…" at bounding box center [299, 212] width 382 height 26
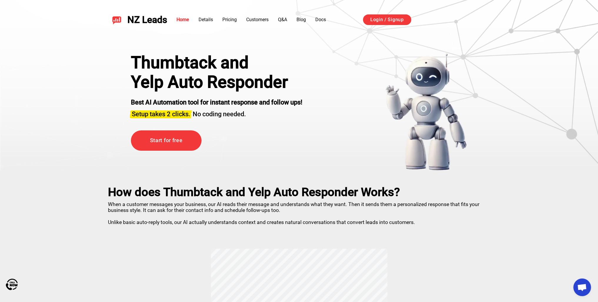
click at [404, 224] on p "When a customer messages your business, our AI reads their message and understa…" at bounding box center [299, 212] width 382 height 26
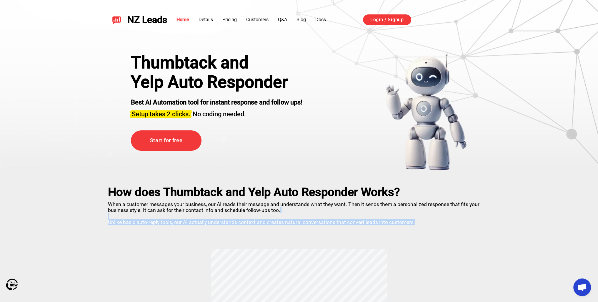
drag, startPoint x: 422, startPoint y: 225, endPoint x: 107, endPoint y: 213, distance: 315.2
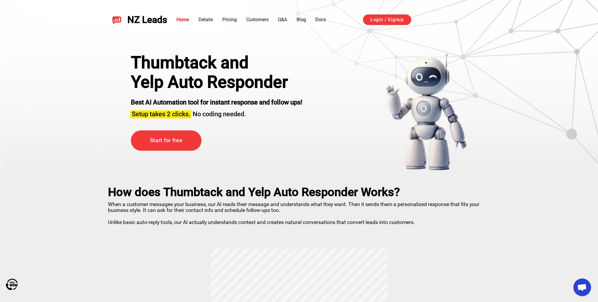
click at [156, 206] on p "When a customer messages your business, our AI reads their message and understa…" at bounding box center [299, 212] width 382 height 26
click at [156, 205] on p "When a customer messages your business, our AI reads their message and understa…" at bounding box center [299, 212] width 382 height 26
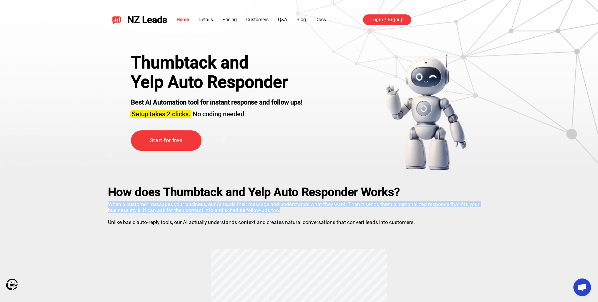
drag, startPoint x: 281, startPoint y: 211, endPoint x: 102, endPoint y: 200, distance: 178.9
click at [165, 206] on p "When a customer messages your business, our AI reads their message and understa…" at bounding box center [299, 212] width 382 height 26
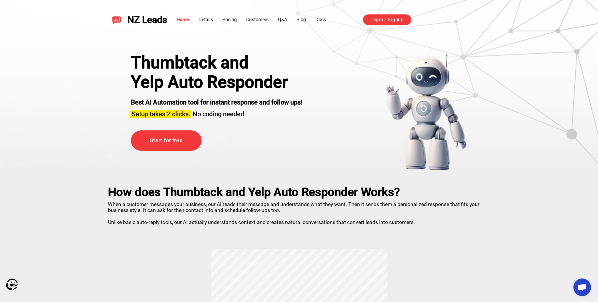
click at [159, 196] on h2 "How does Thumbtack and Yelp Auto Responder Works?" at bounding box center [299, 192] width 382 height 14
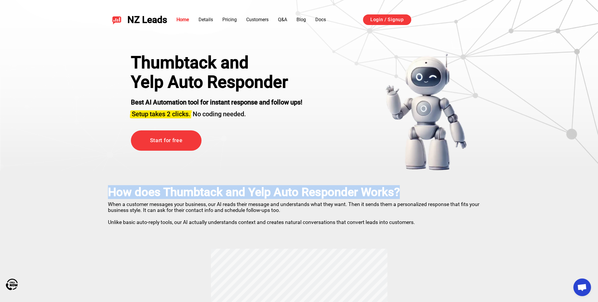
drag, startPoint x: 209, startPoint y: 192, endPoint x: 406, endPoint y: 196, distance: 197.4
click at [336, 192] on h2 "How does Thumbtack and Yelp Auto Responder Works?" at bounding box center [299, 192] width 382 height 14
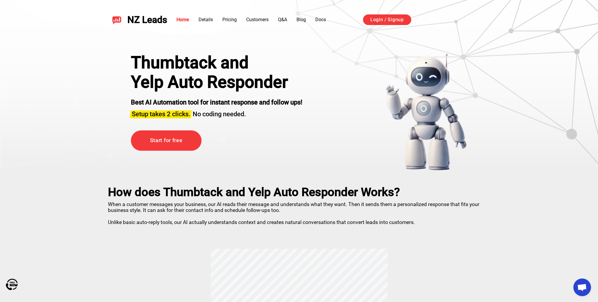
click at [186, 202] on p "When a customer messages your business, our AI reads their message and understa…" at bounding box center [299, 212] width 382 height 26
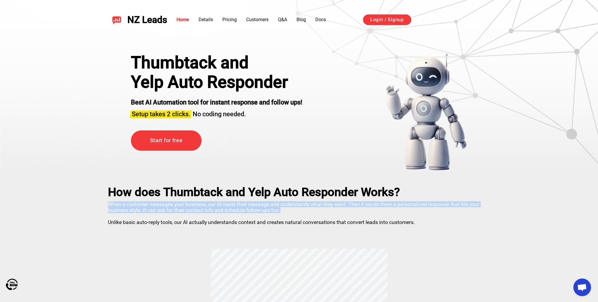
drag, startPoint x: 294, startPoint y: 211, endPoint x: 85, endPoint y: 199, distance: 209.4
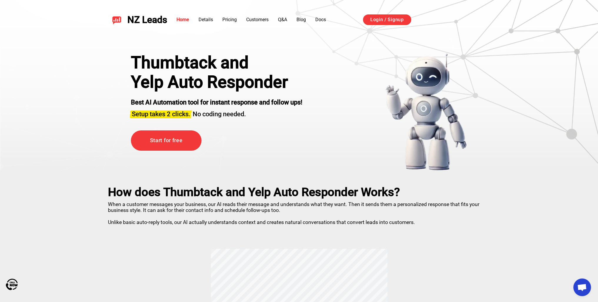
click at [132, 216] on p "When a customer messages your business, our AI reads their message and understa…" at bounding box center [299, 212] width 382 height 26
click at [111, 220] on p "When a customer messages your business, our AI reads their message and understa…" at bounding box center [299, 212] width 382 height 26
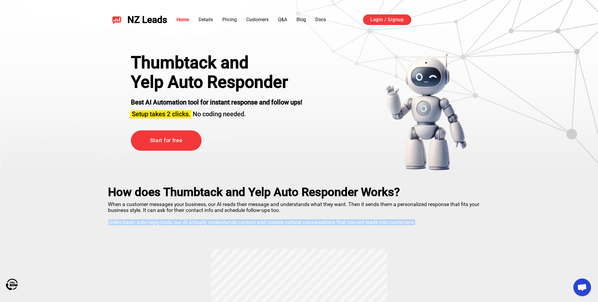
drag, startPoint x: 114, startPoint y: 221, endPoint x: 415, endPoint y: 224, distance: 301.5
click at [376, 220] on p "When a customer messages your business, our AI reads their message and understa…" at bounding box center [299, 212] width 382 height 26
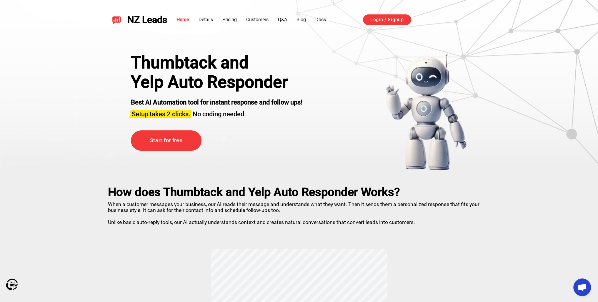
click at [406, 224] on p "When a customer messages your business, our AI reads their message and understa…" at bounding box center [299, 212] width 382 height 26
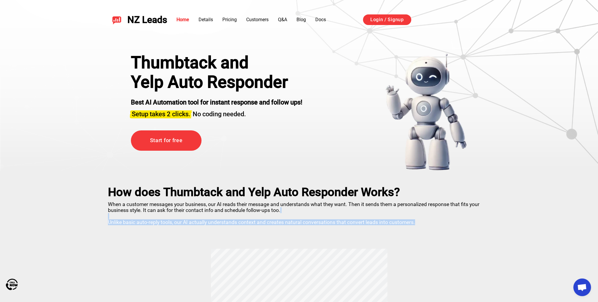
drag, startPoint x: 419, startPoint y: 223, endPoint x: 90, endPoint y: 216, distance: 329.2
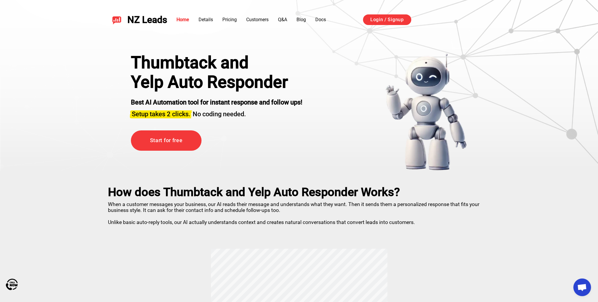
click at [136, 209] on p "When a customer messages your business, our AI reads their message and understa…" at bounding box center [299, 212] width 382 height 26
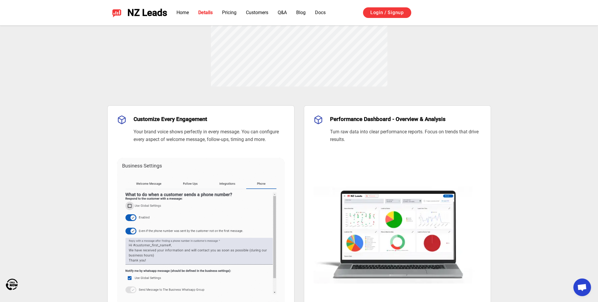
scroll to position [412, 0]
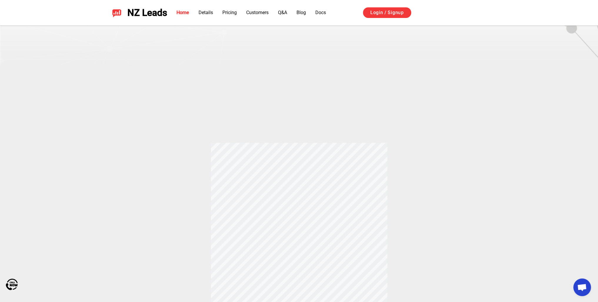
scroll to position [88, 0]
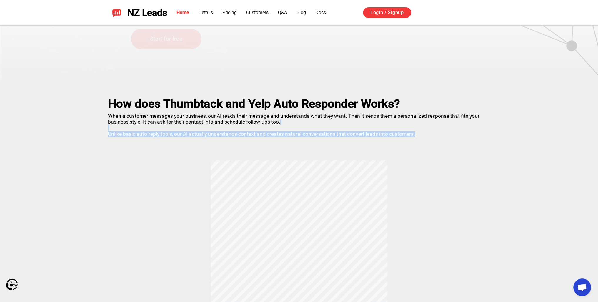
drag, startPoint x: 434, startPoint y: 133, endPoint x: 96, endPoint y: 127, distance: 337.7
click at [96, 127] on div "How does Thumbtack and Yelp Auto Responder Works? When a customer messages your…" at bounding box center [299, 242] width 412 height 321
click at [143, 130] on p "When a customer messages your business, our AI reads their message and understa…" at bounding box center [299, 124] width 382 height 26
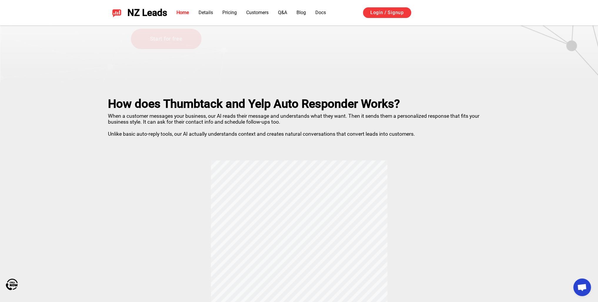
click at [198, 141] on div "How does Thumbtack and Yelp Auto Responder Works? When a customer messages your…" at bounding box center [299, 242] width 412 height 321
drag, startPoint x: 254, startPoint y: 136, endPoint x: 287, endPoint y: 135, distance: 33.2
click at [254, 136] on p "When a customer messages your business, our AI reads their message and understa…" at bounding box center [299, 124] width 382 height 26
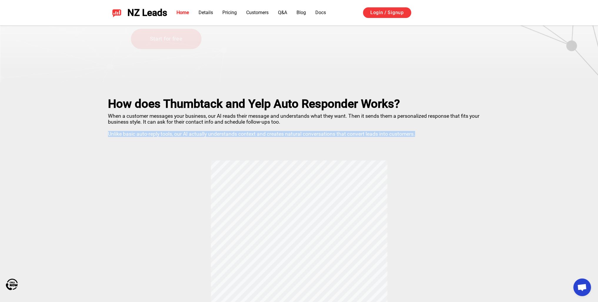
drag, startPoint x: 425, startPoint y: 136, endPoint x: 98, endPoint y: 131, distance: 327.7
click at [98, 131] on div "How does Thumbtack and Yelp Auto Responder Works? When a customer messages your…" at bounding box center [299, 242] width 412 height 321
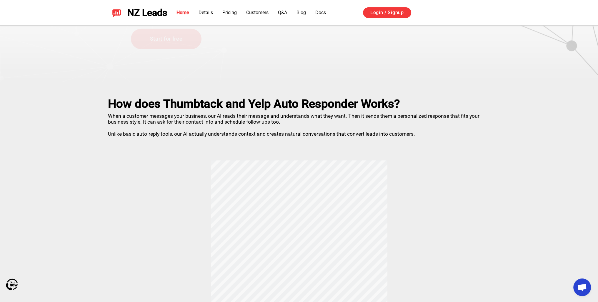
click at [171, 139] on div "How does Thumbtack and Yelp Auto Responder Works? When a customer messages your…" at bounding box center [299, 242] width 412 height 321
click at [375, 108] on h2 "How does Thumbtack and Yelp Auto Responder Works?" at bounding box center [299, 104] width 382 height 14
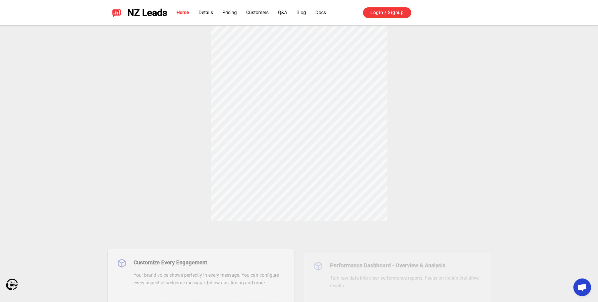
scroll to position [294, 0]
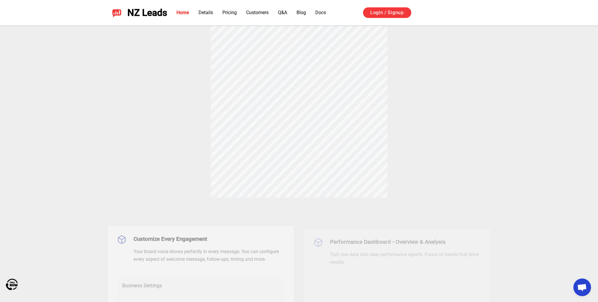
click at [314, 106] on div "How does Thumbtack and Yelp Auto Responder Works? When a customer messages your…" at bounding box center [299, 36] width 412 height 321
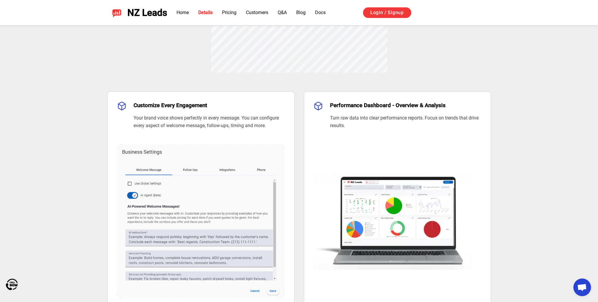
scroll to position [441, 0]
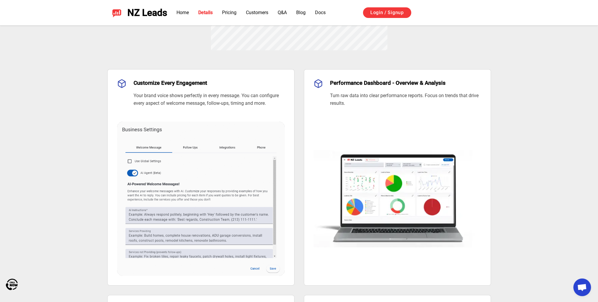
drag, startPoint x: 312, startPoint y: 47, endPoint x: 274, endPoint y: 47, distance: 37.7
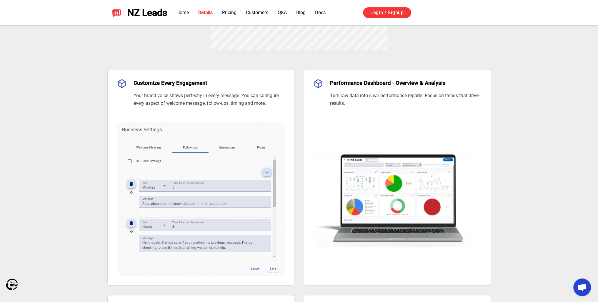
drag, startPoint x: 252, startPoint y: 37, endPoint x: 284, endPoint y: 38, distance: 32.1
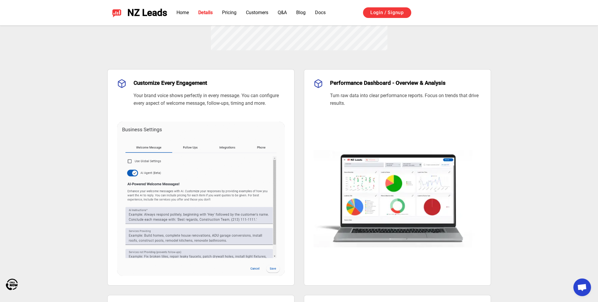
drag, startPoint x: 344, startPoint y: 42, endPoint x: 311, endPoint y: 41, distance: 33.0
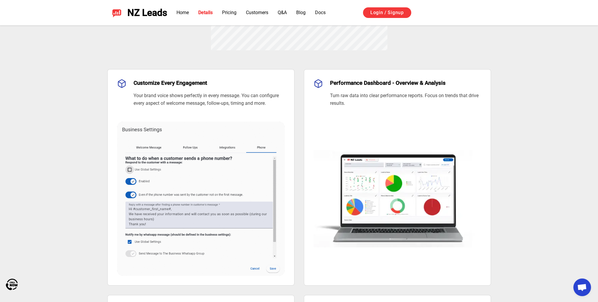
click at [252, 55] on div "Customize Every Engagement Your brand voice shows perfectly in every message. Y…" at bounding box center [299, 299] width 412 height 499
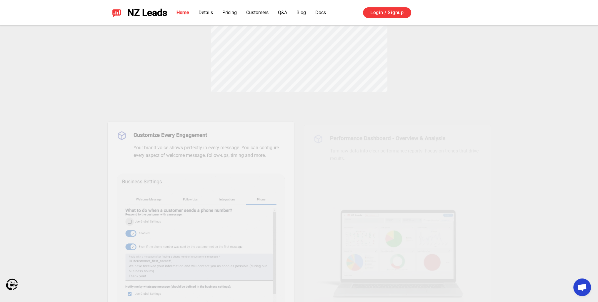
scroll to position [265, 0]
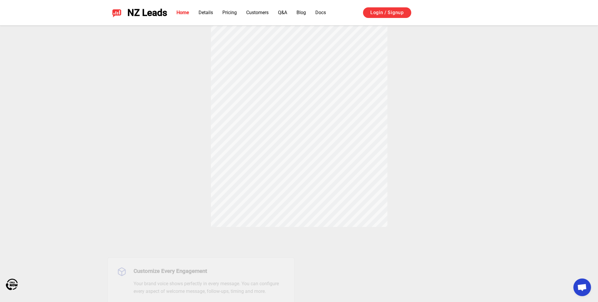
click at [417, 115] on div "How does Thumbtack and Yelp Auto Responder Works? When a customer messages your…" at bounding box center [299, 66] width 412 height 321
